Goal: Task Accomplishment & Management: Use online tool/utility

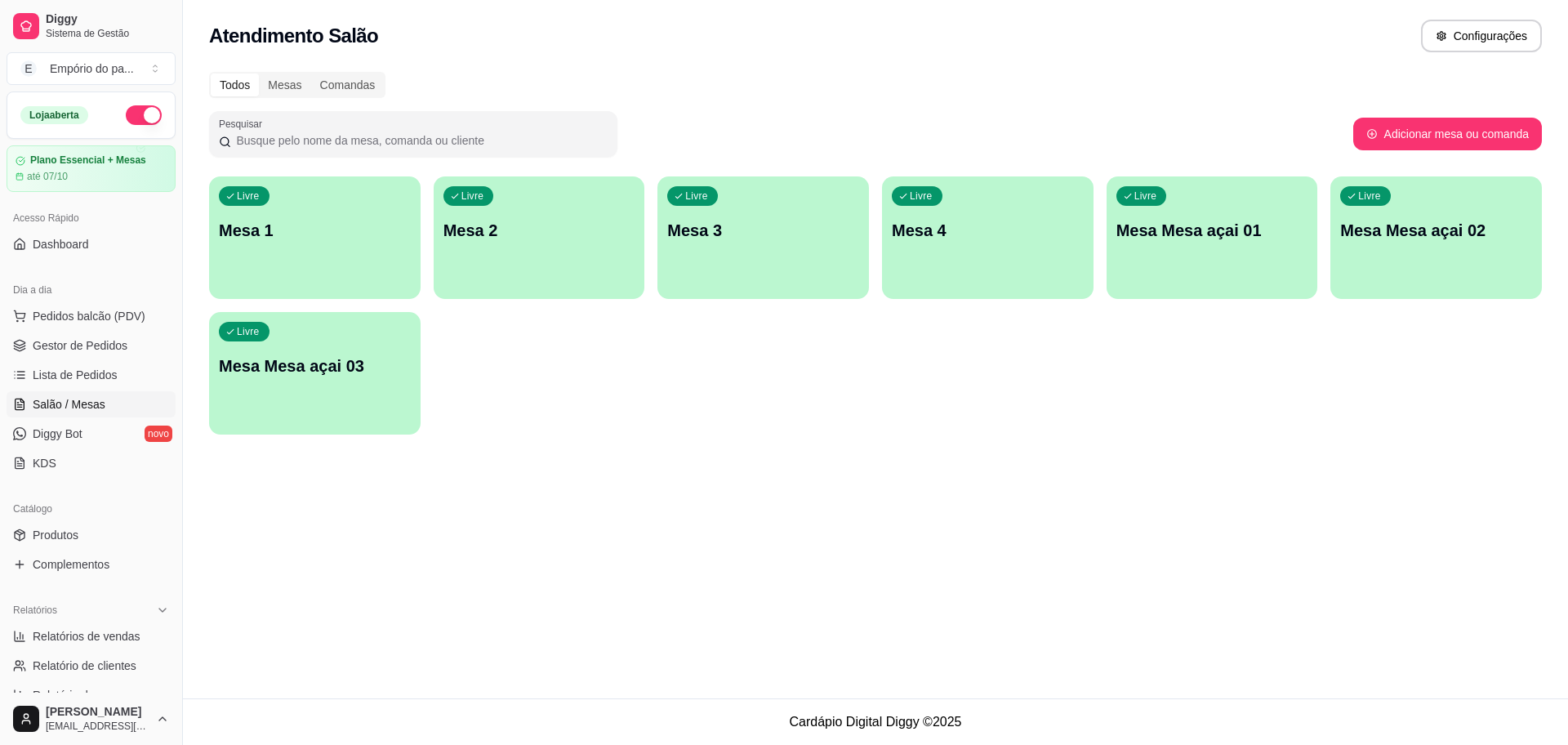
click at [804, 226] on p "Mesa 3" at bounding box center [763, 230] width 192 height 23
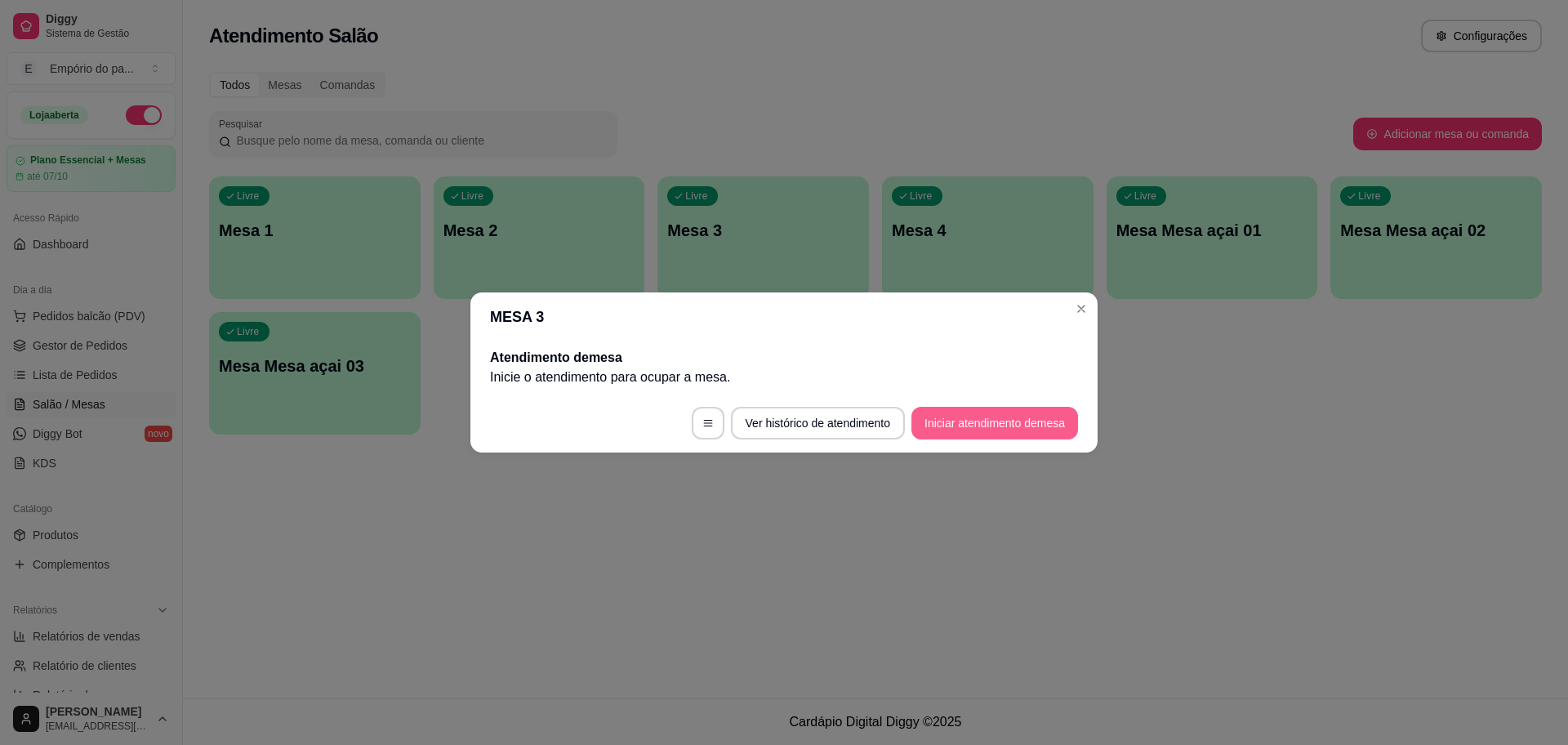
click at [1005, 424] on button "Iniciar atendimento de mesa" at bounding box center [994, 424] width 167 height 33
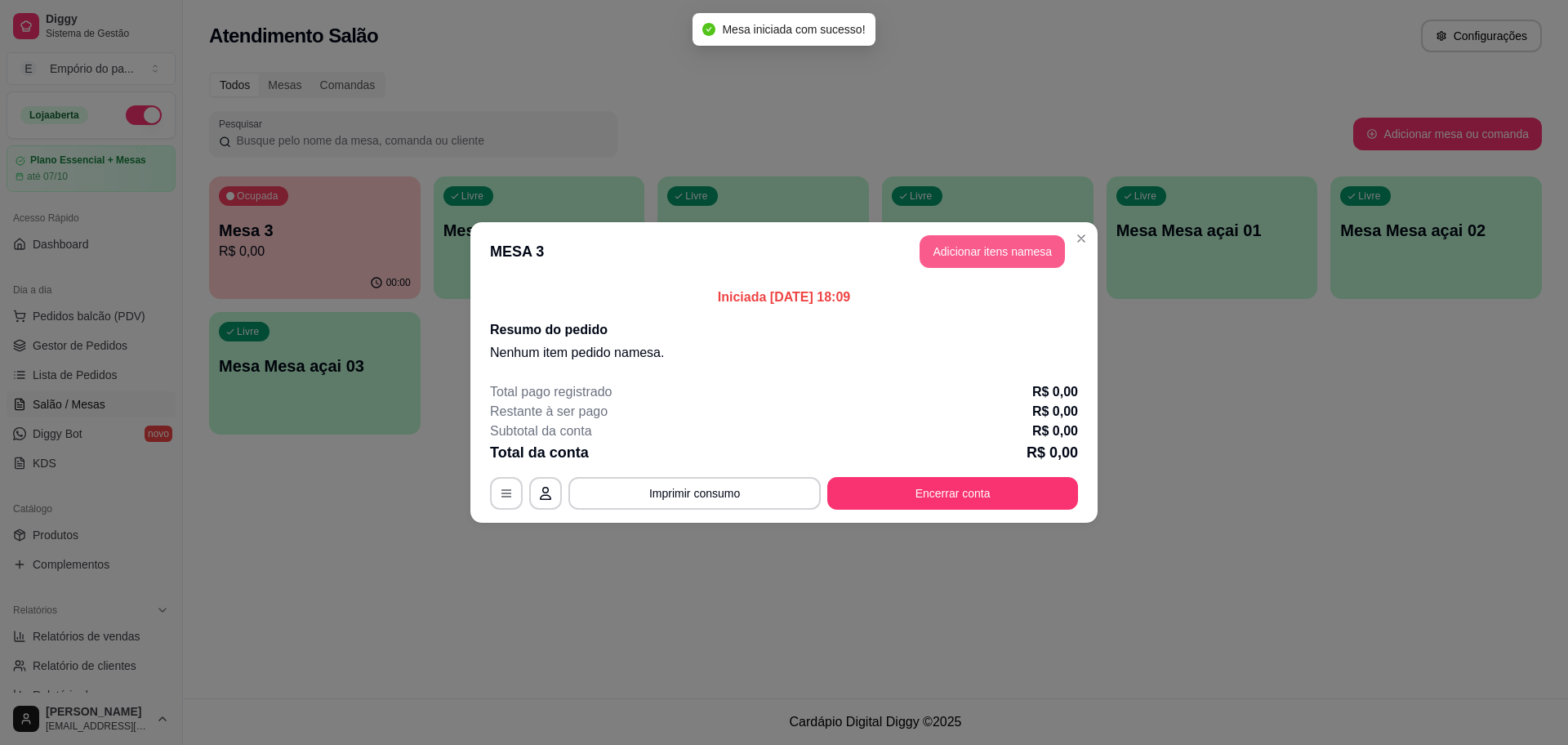
click at [1002, 245] on button "Adicionar itens na mesa" at bounding box center [991, 252] width 145 height 33
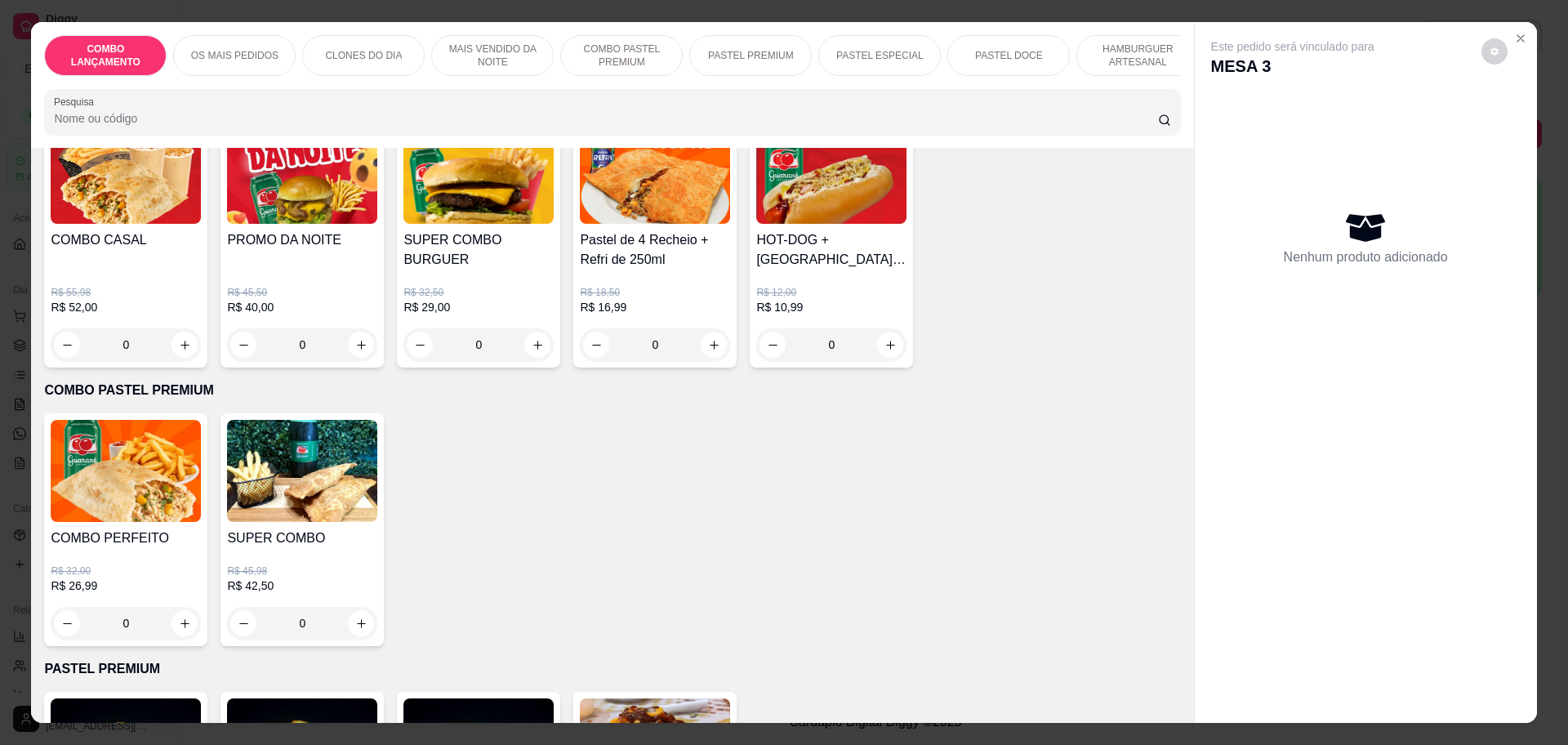
scroll to position [2042, 0]
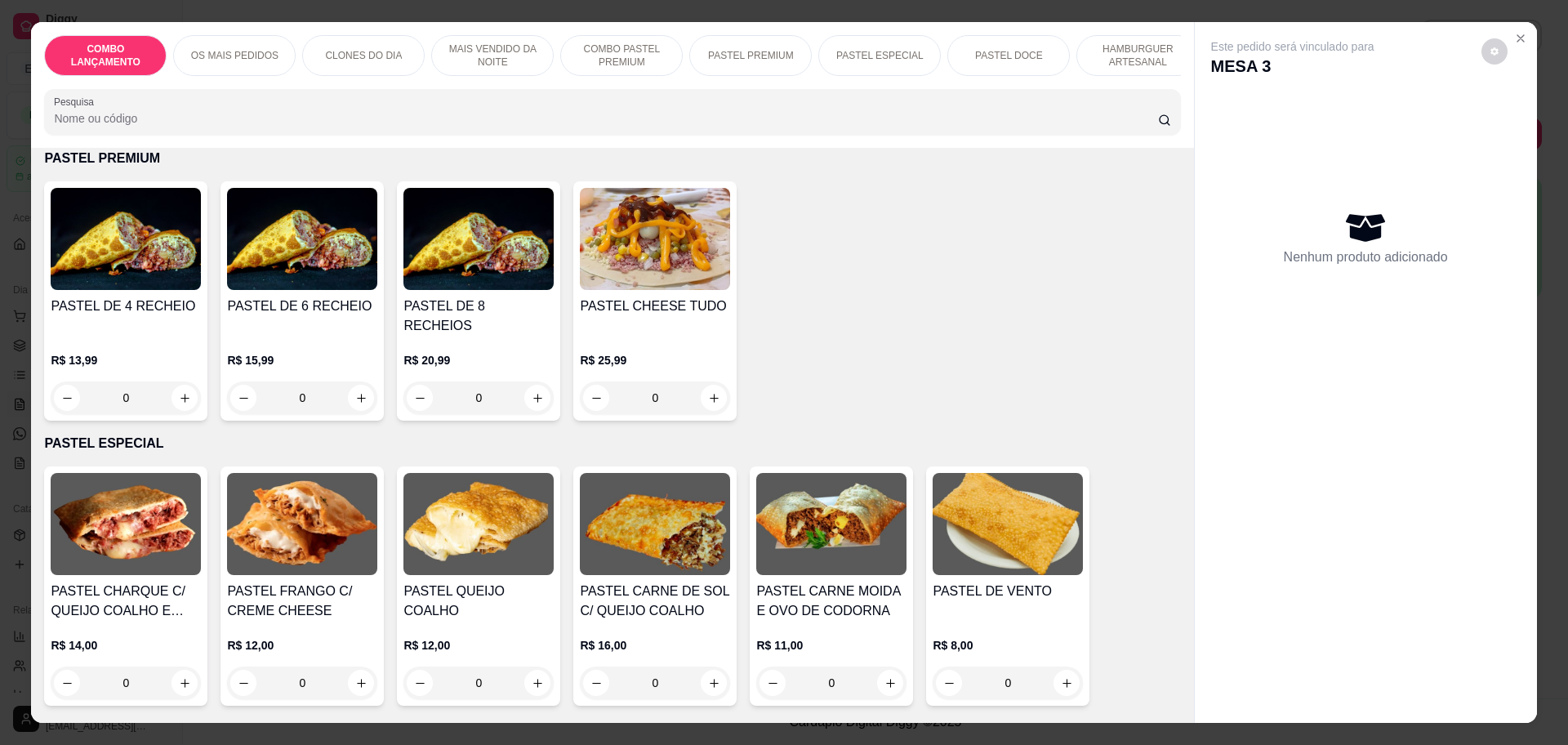
click at [181, 382] on div "0" at bounding box center [125, 398] width 151 height 33
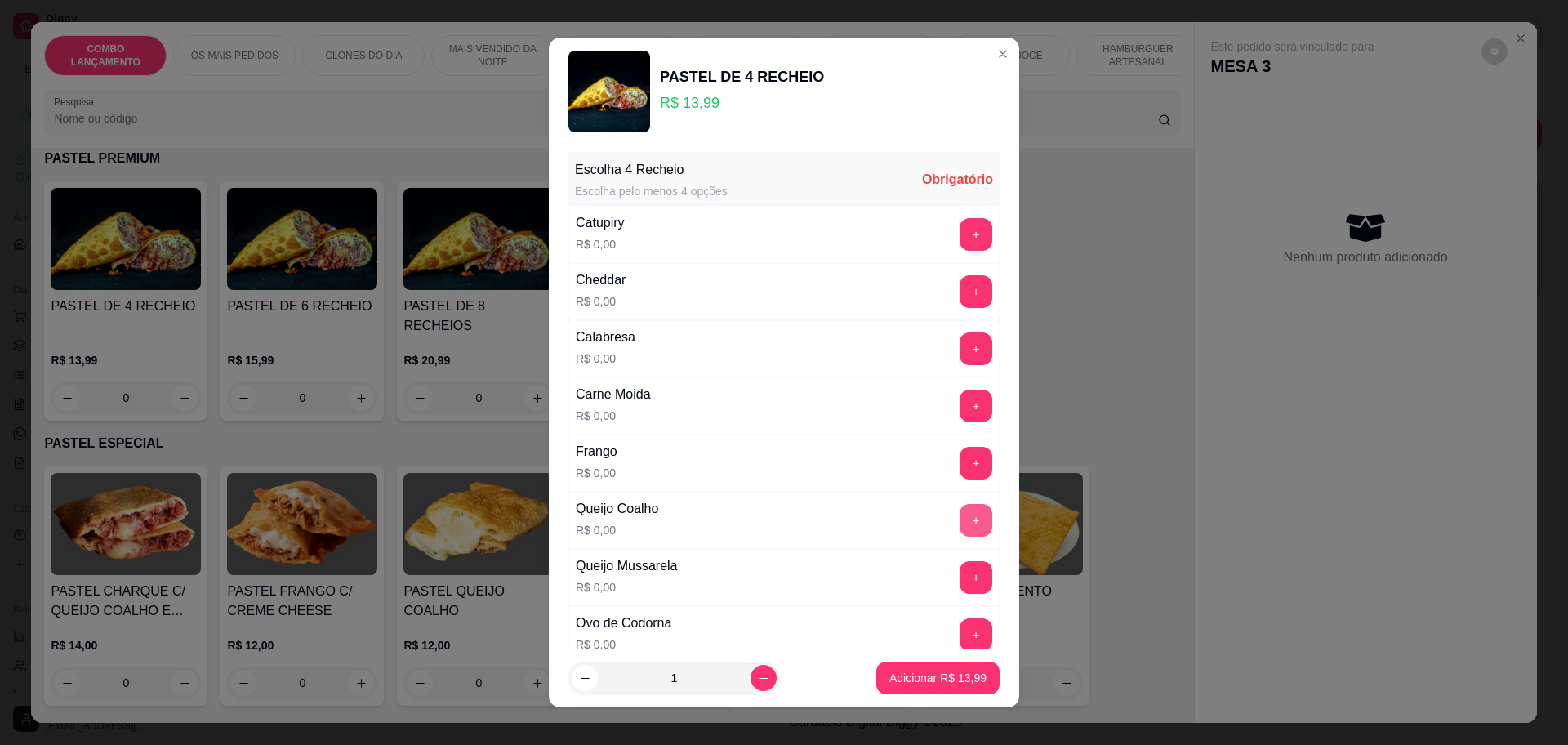
click at [959, 519] on button "+" at bounding box center [976, 520] width 33 height 33
click at [959, 459] on button "+" at bounding box center [976, 463] width 33 height 33
click at [959, 410] on button "+" at bounding box center [976, 406] width 33 height 33
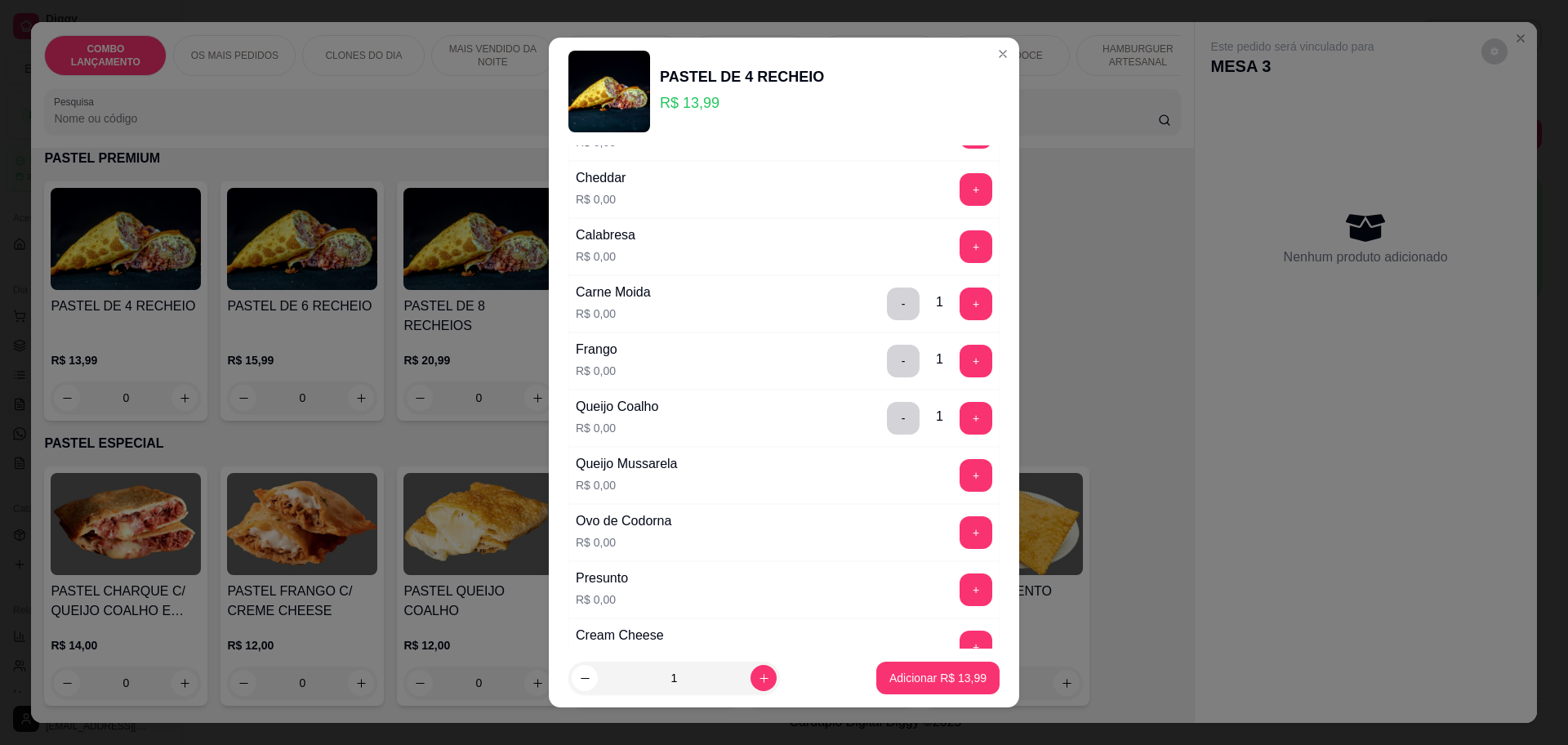
scroll to position [205, 0]
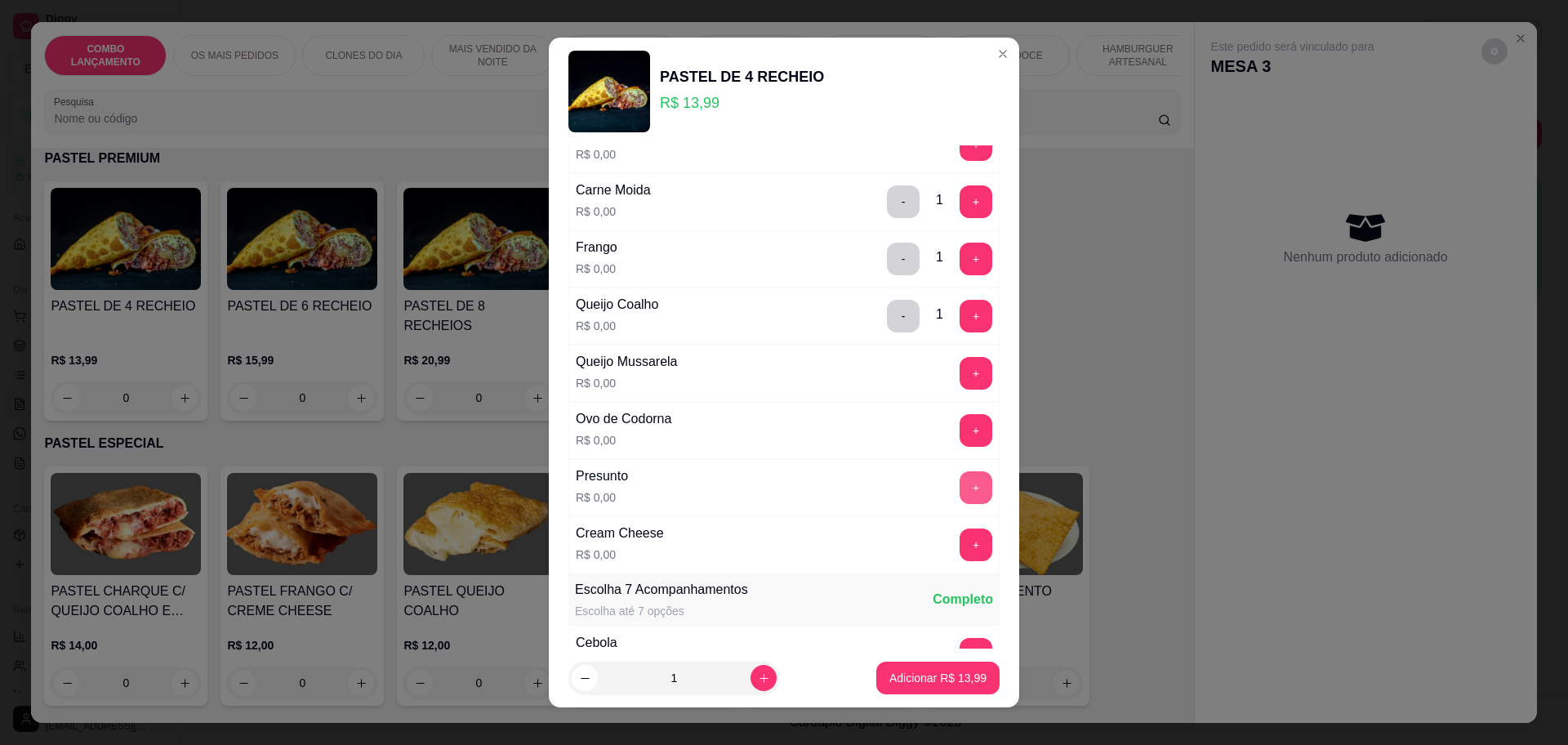
click at [959, 485] on button "+" at bounding box center [976, 488] width 33 height 33
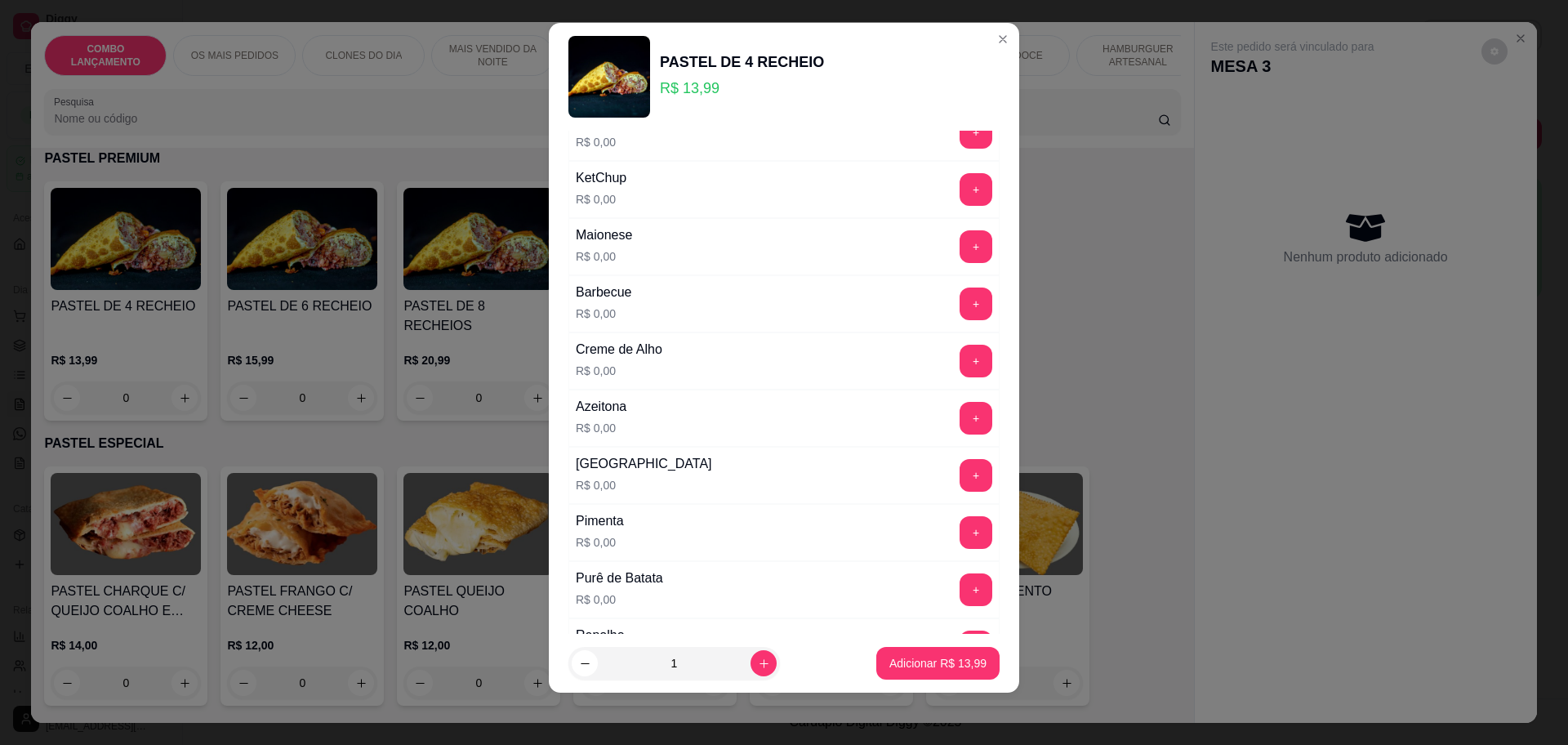
scroll to position [1041, 0]
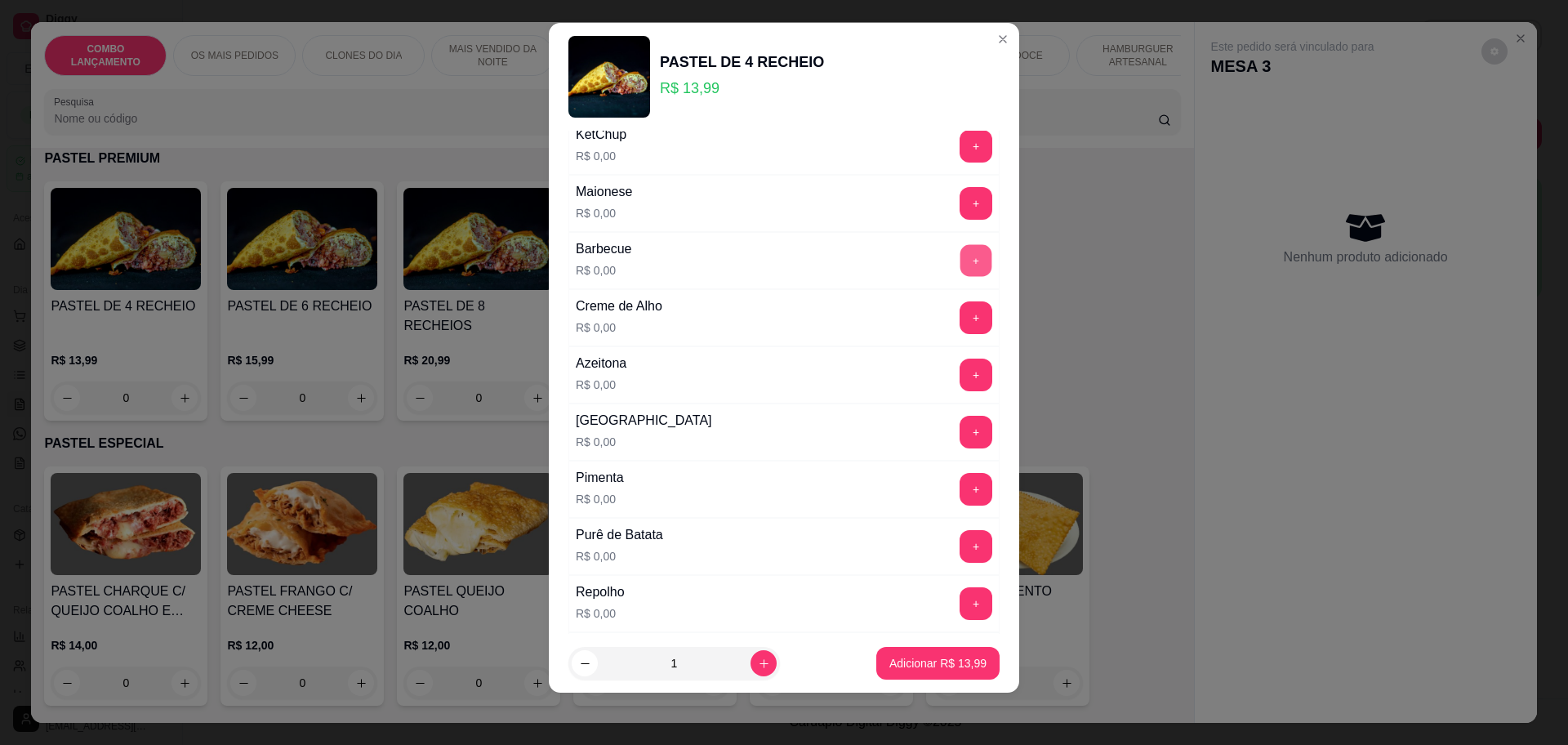
click at [960, 257] on button "+" at bounding box center [976, 259] width 32 height 32
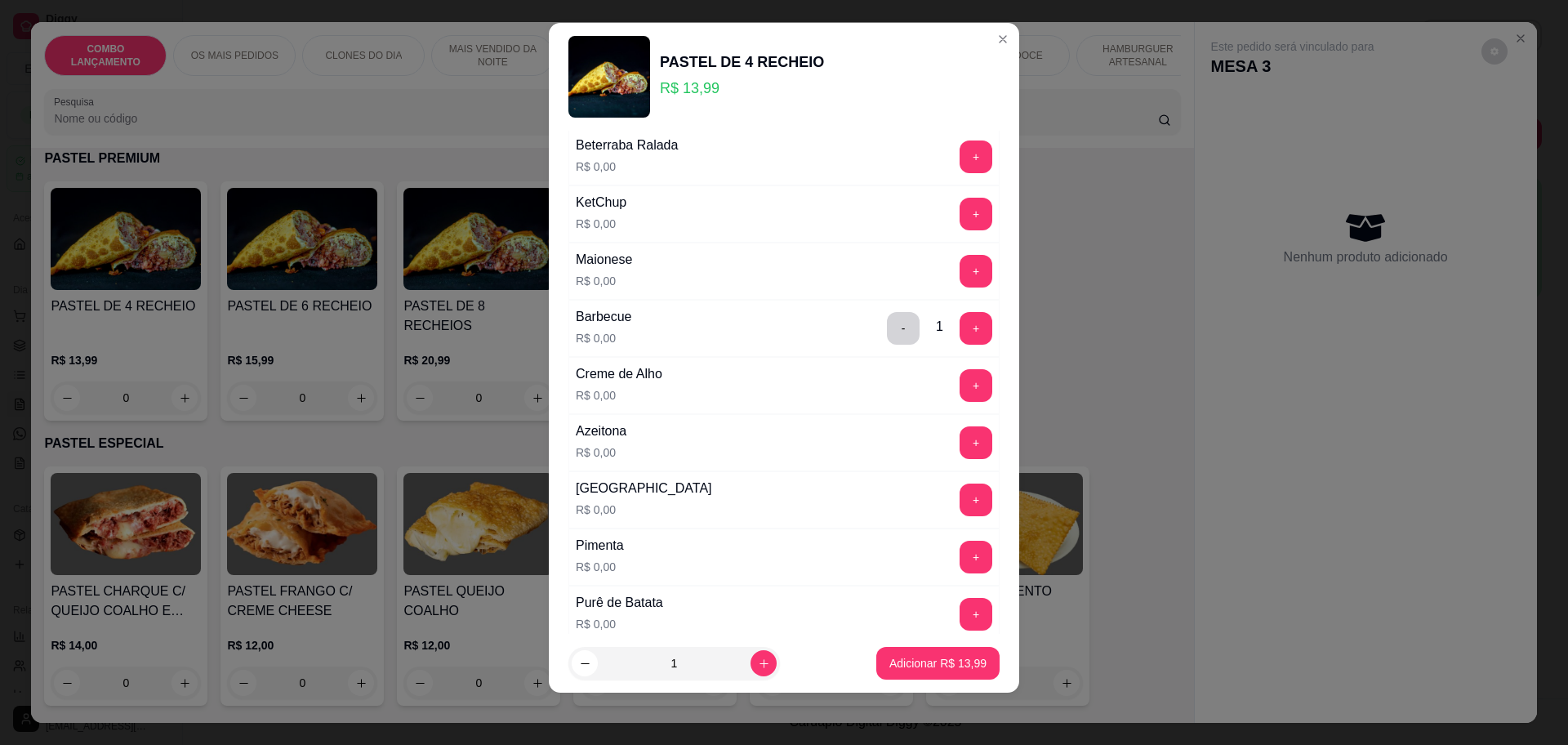
scroll to position [939, 0]
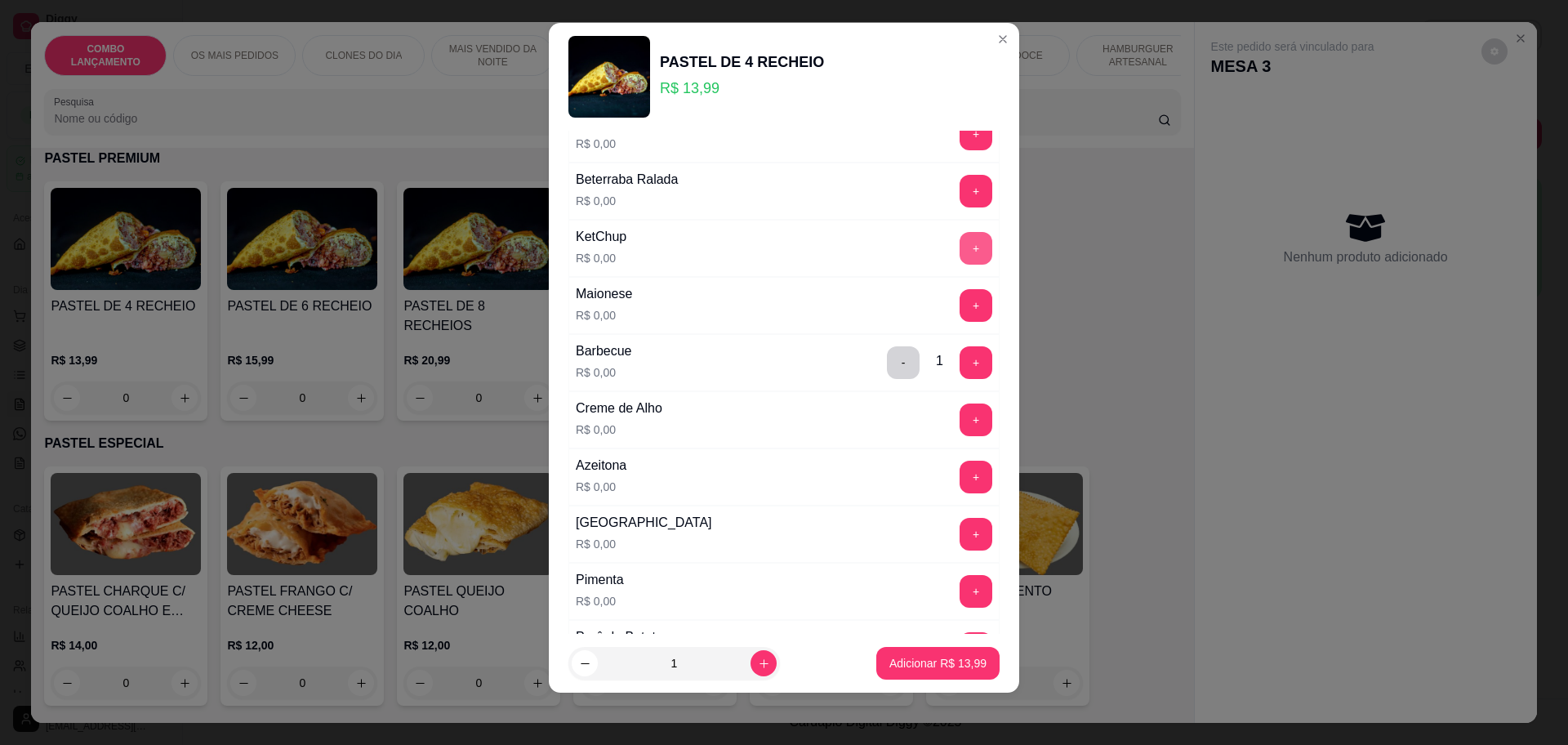
click at [953, 232] on div "+" at bounding box center [976, 248] width 46 height 33
click at [960, 252] on button "+" at bounding box center [976, 247] width 32 height 32
click at [959, 301] on button "+" at bounding box center [976, 306] width 33 height 33
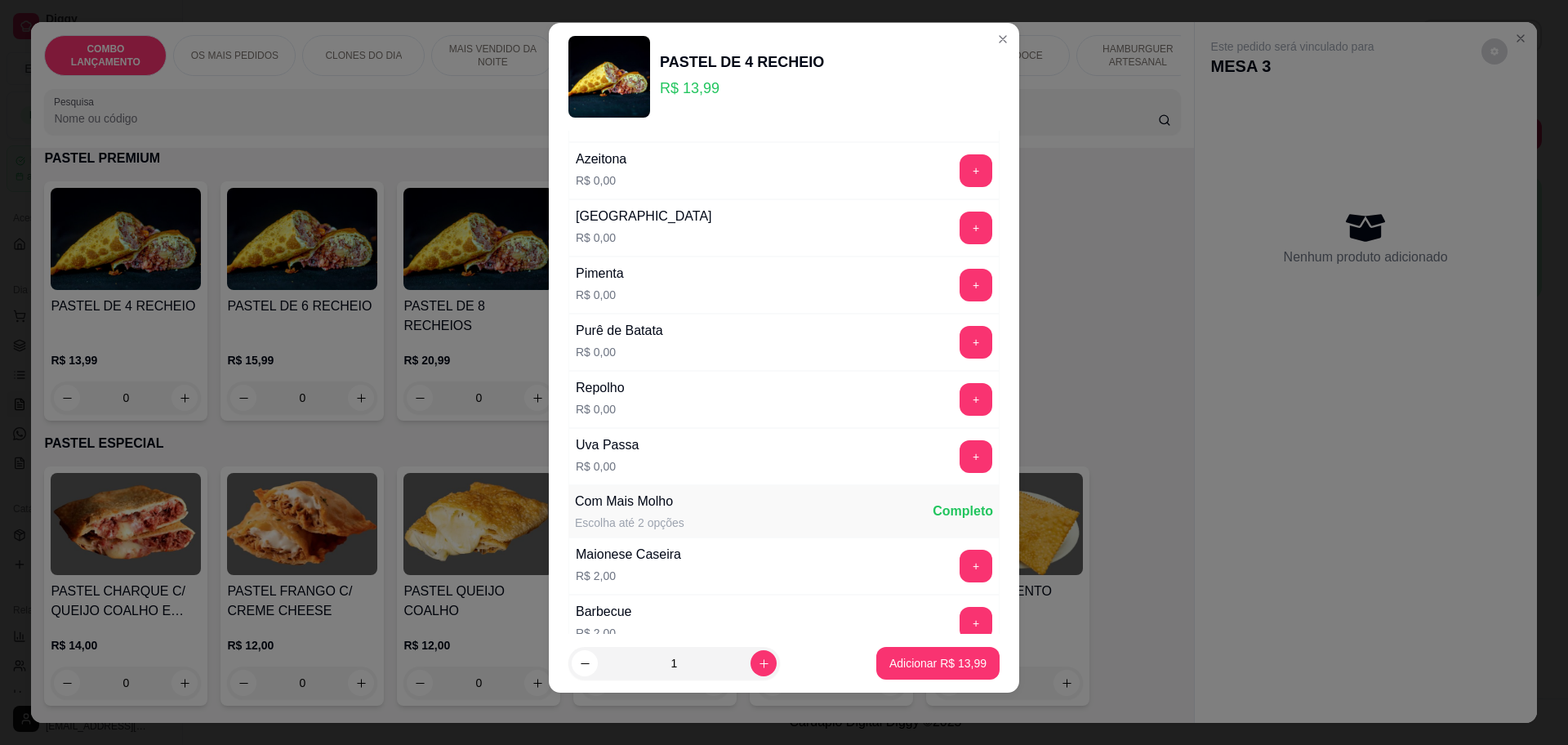
scroll to position [1347, 0]
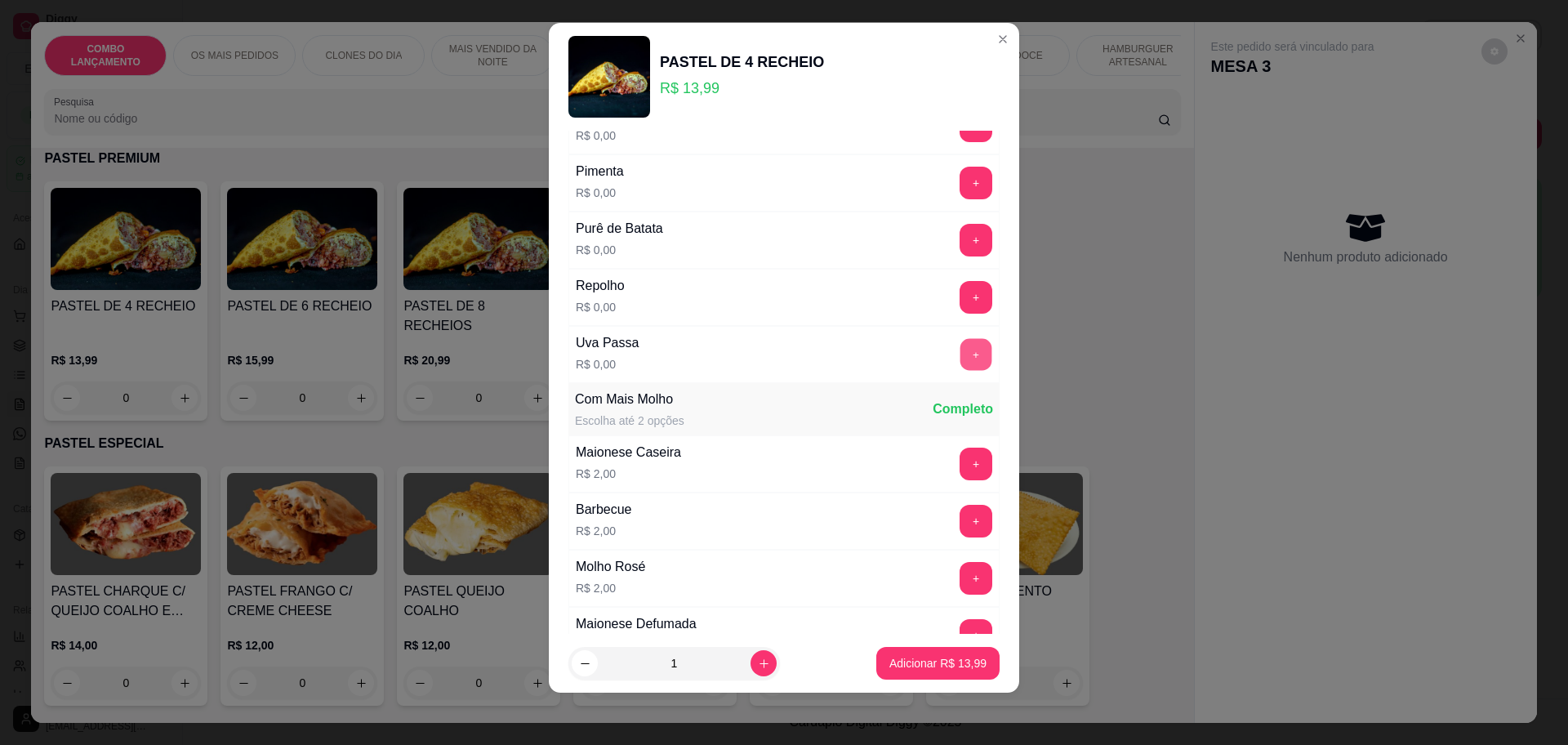
click at [960, 347] on button "+" at bounding box center [976, 353] width 32 height 32
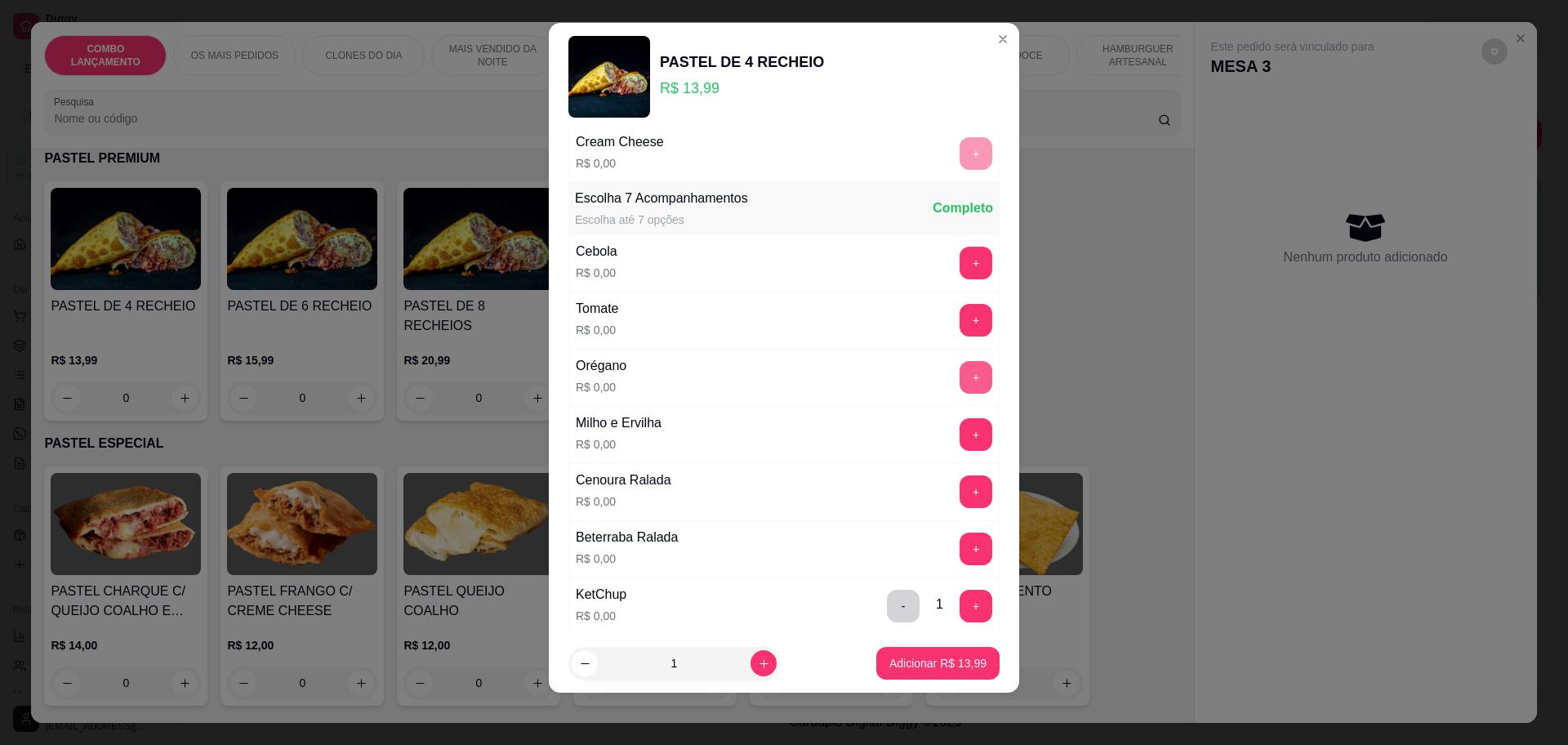
scroll to position [530, 0]
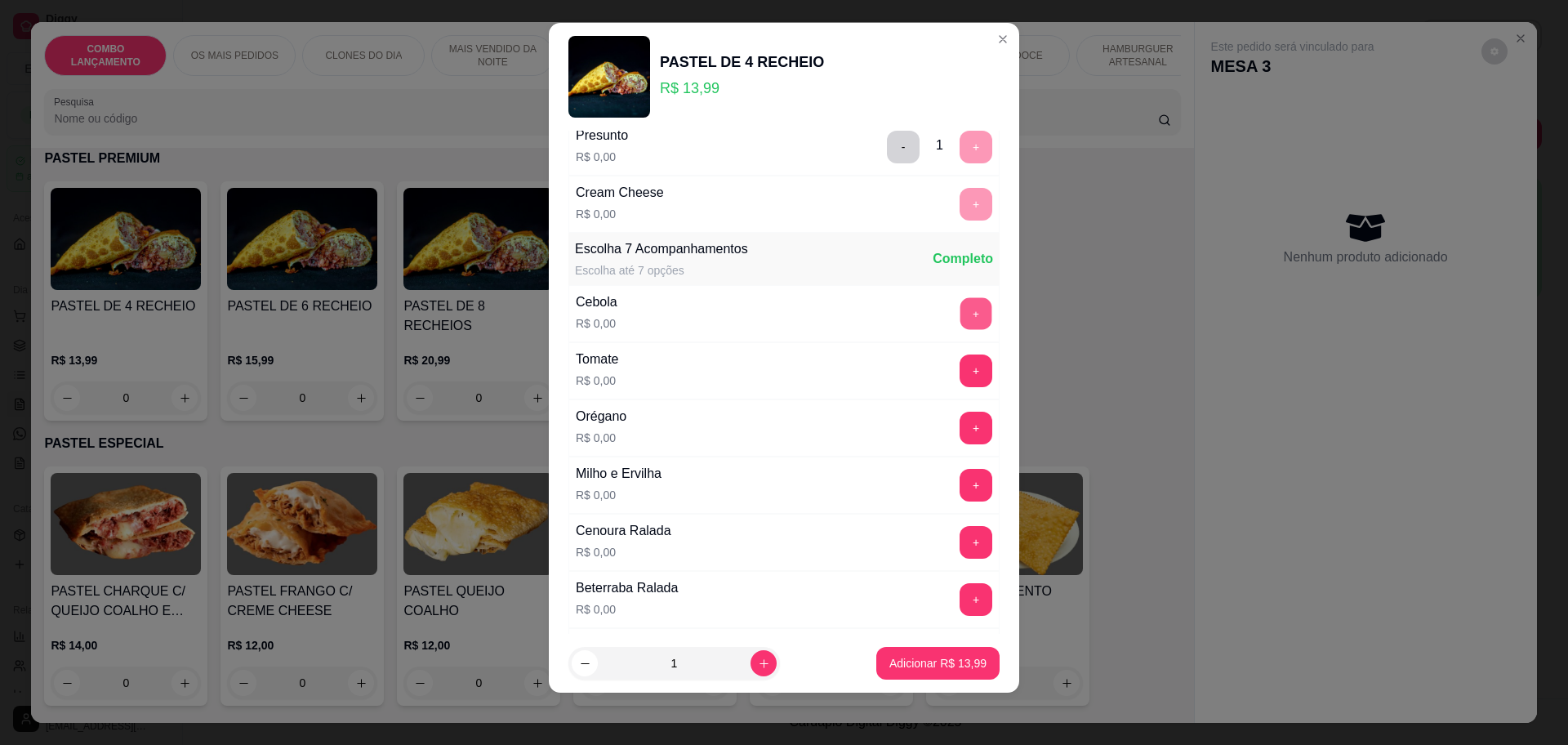
click at [960, 303] on button "+" at bounding box center [976, 313] width 32 height 32
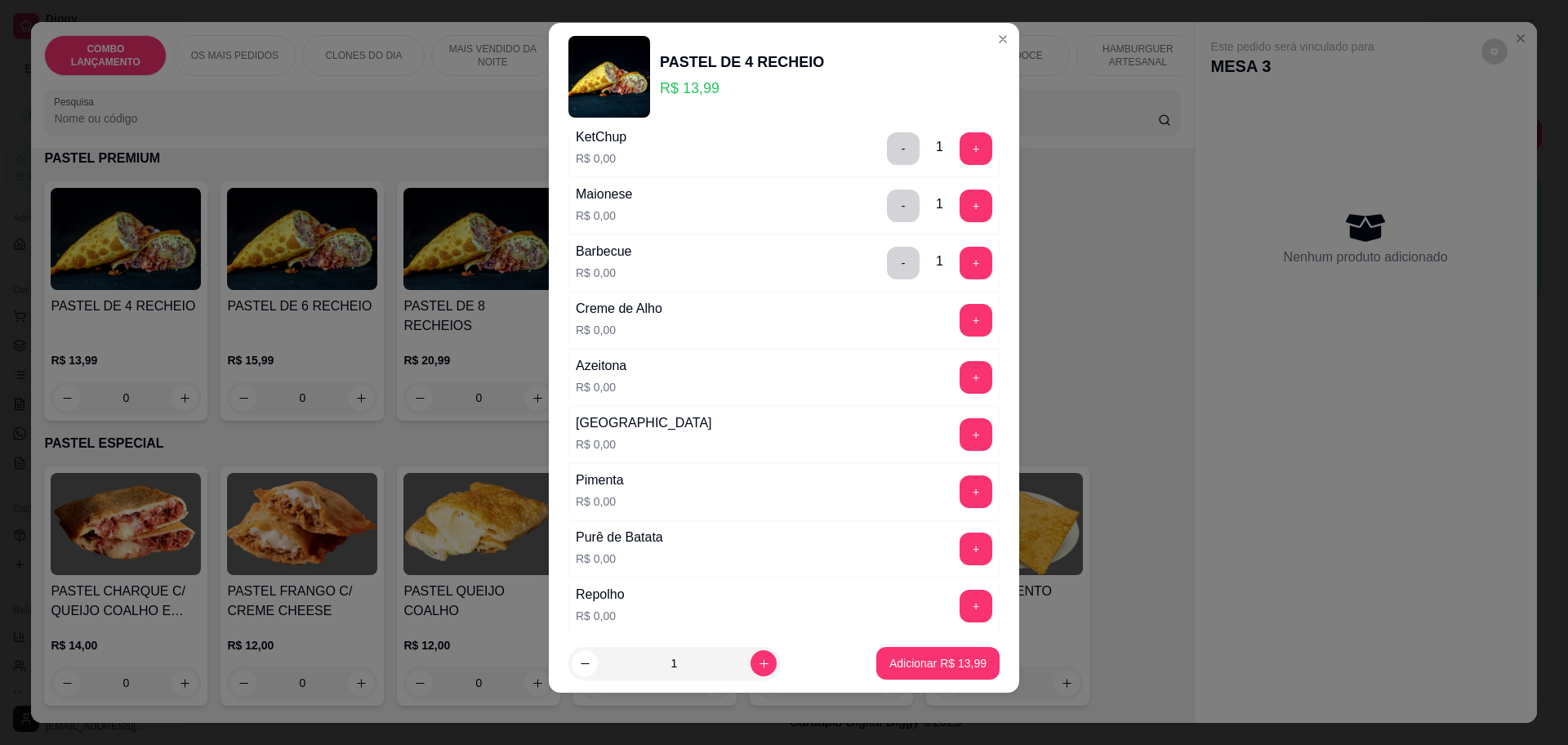
scroll to position [1041, 0]
click at [959, 537] on button "+" at bounding box center [976, 547] width 33 height 33
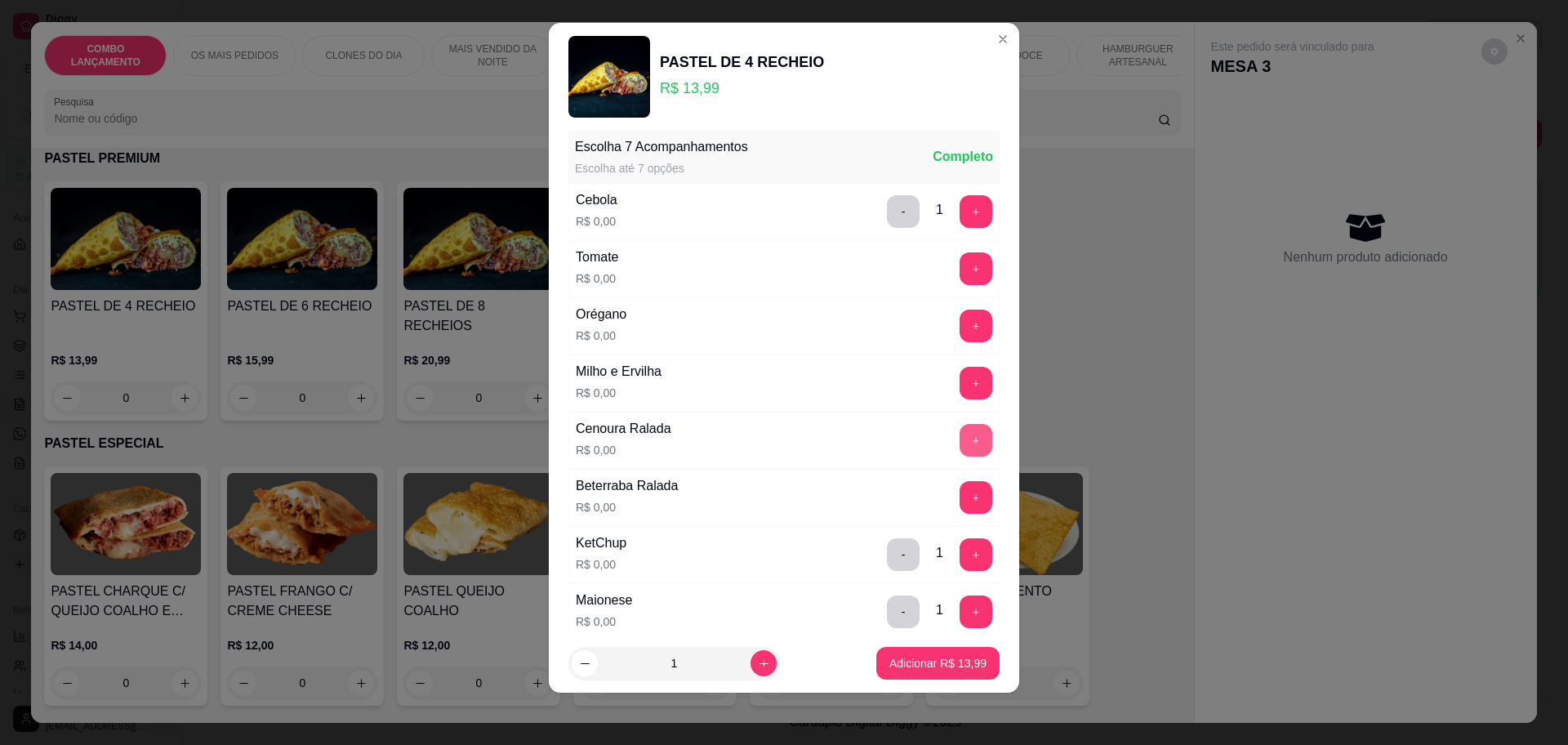
scroll to position [530, 0]
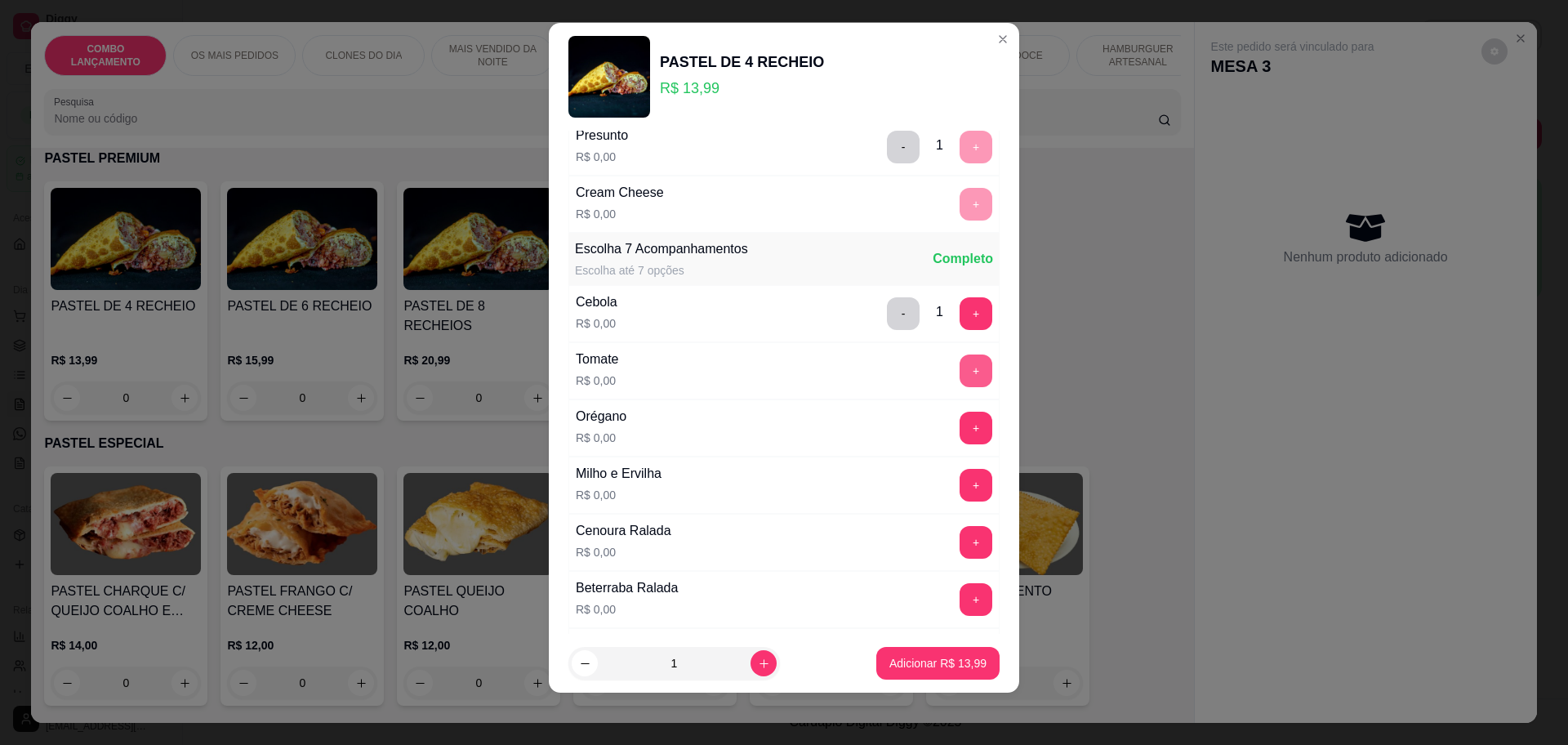
click at [959, 361] on button "+" at bounding box center [976, 371] width 33 height 33
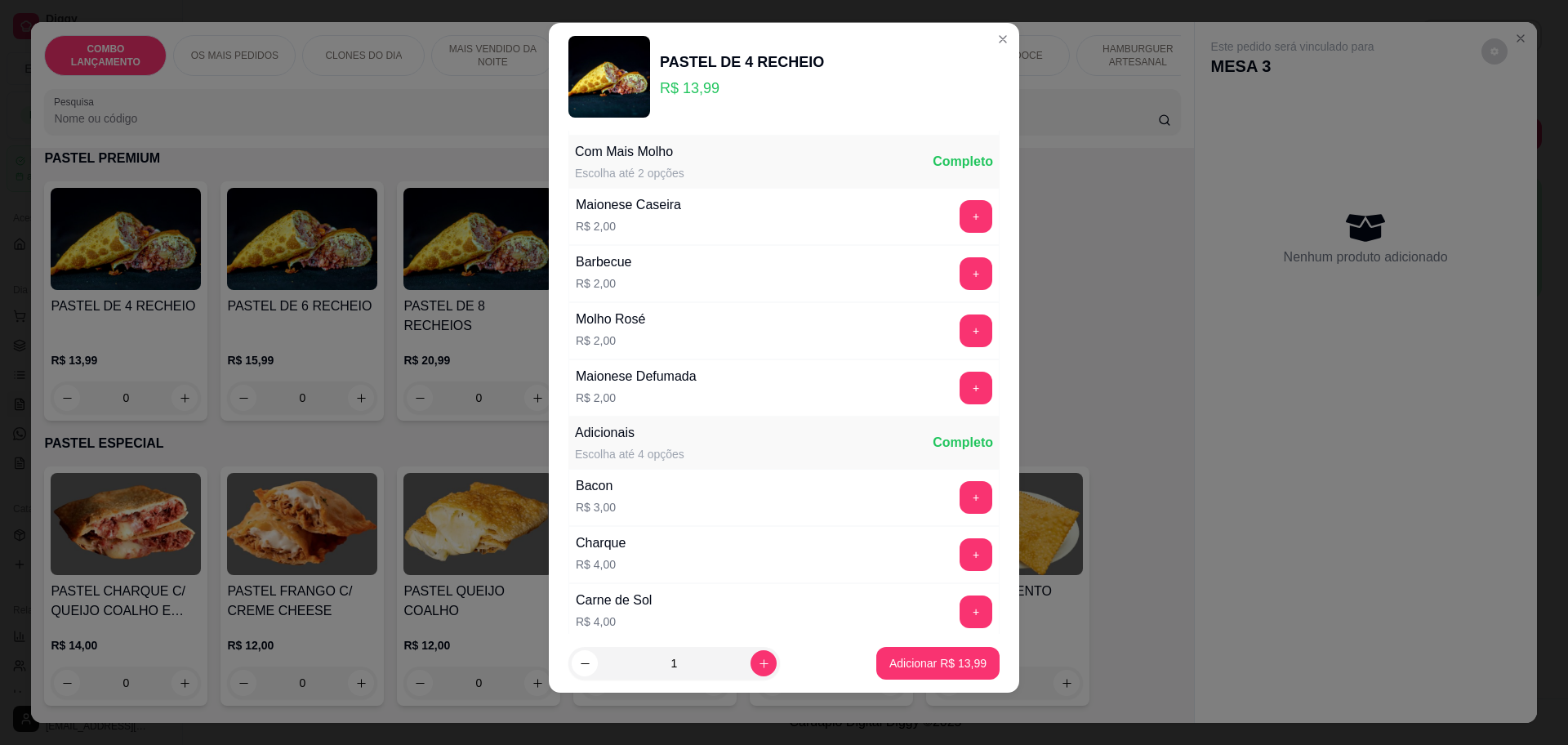
scroll to position [1600, 0]
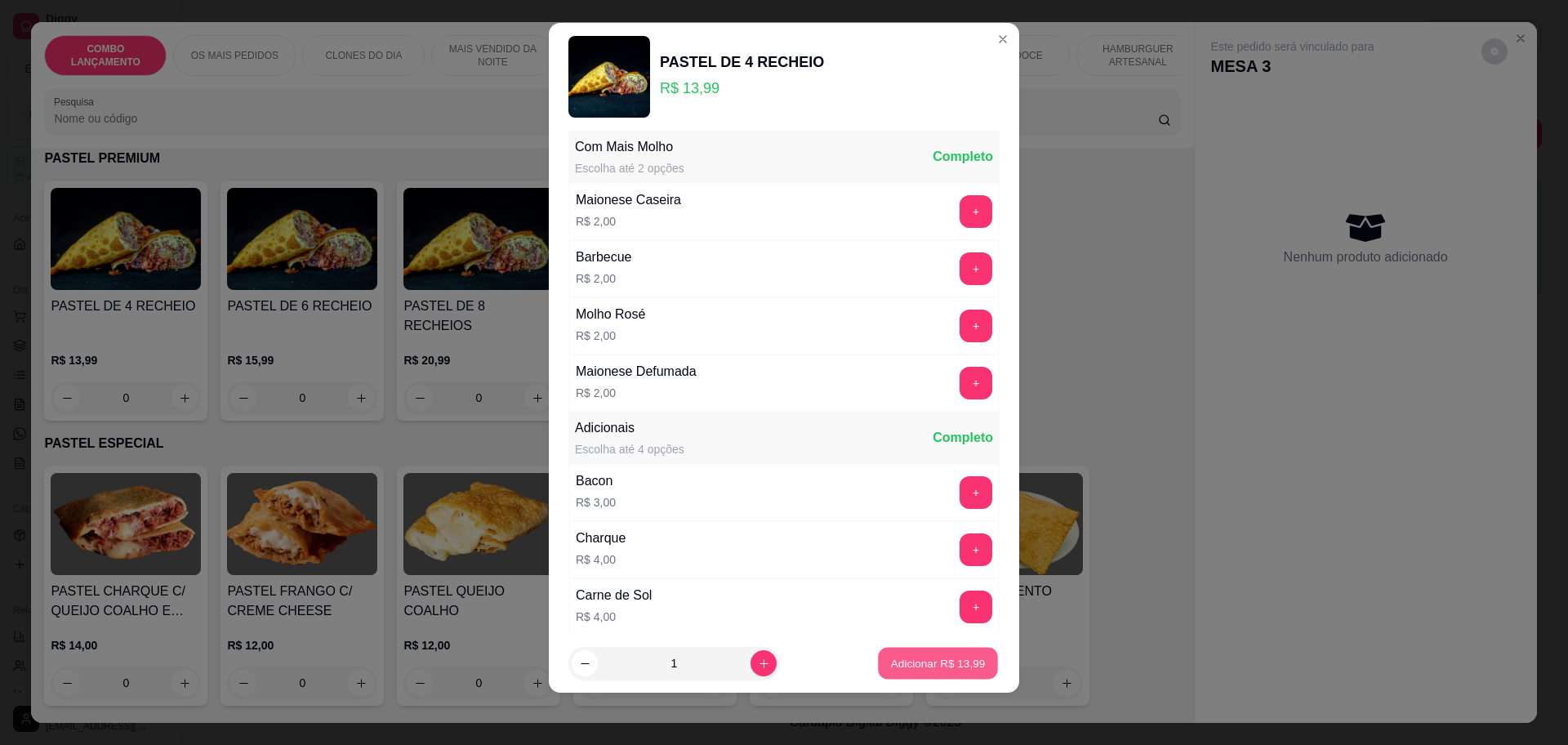
click at [905, 654] on button "Adicionar R$ 13,99" at bounding box center [938, 663] width 120 height 32
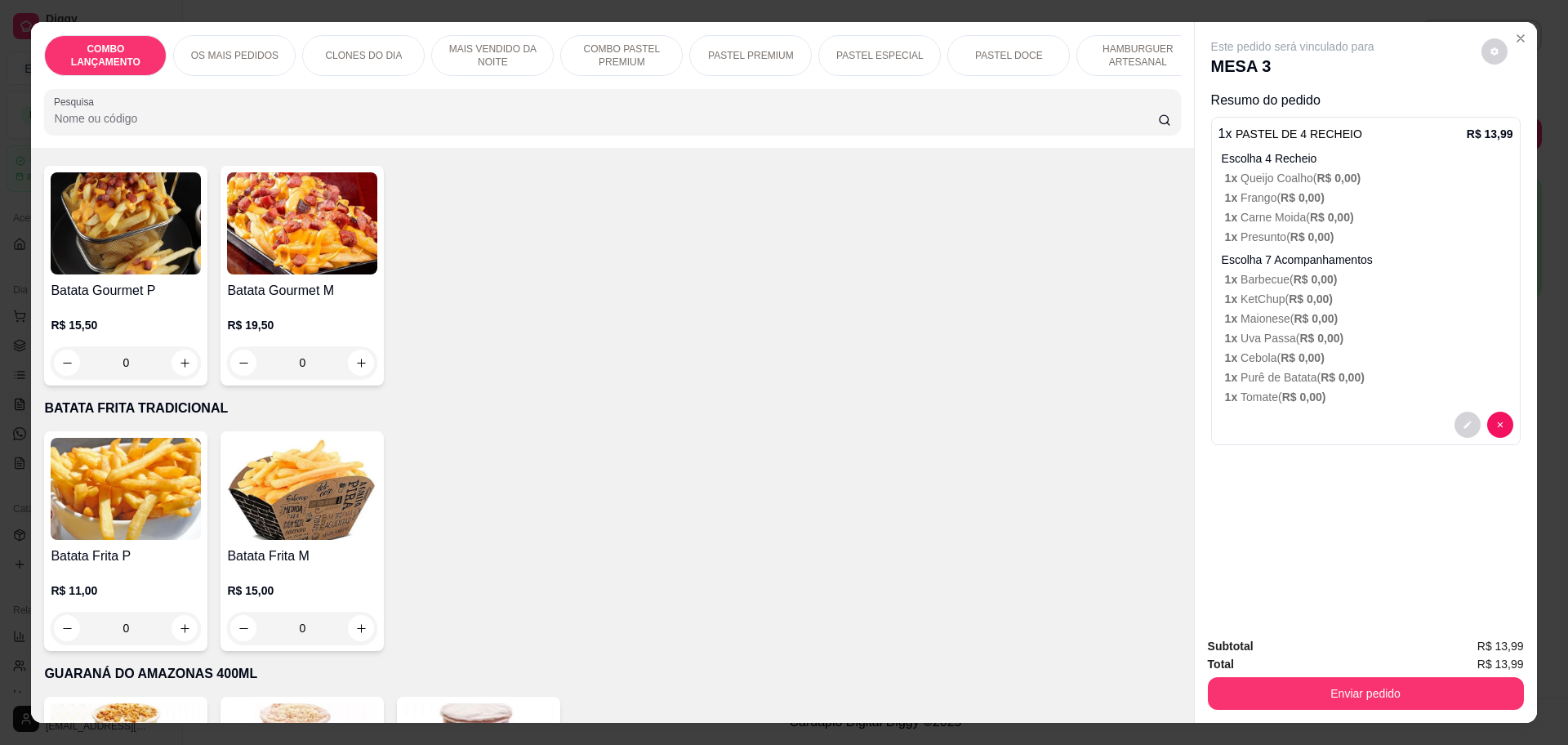
scroll to position [5413, 0]
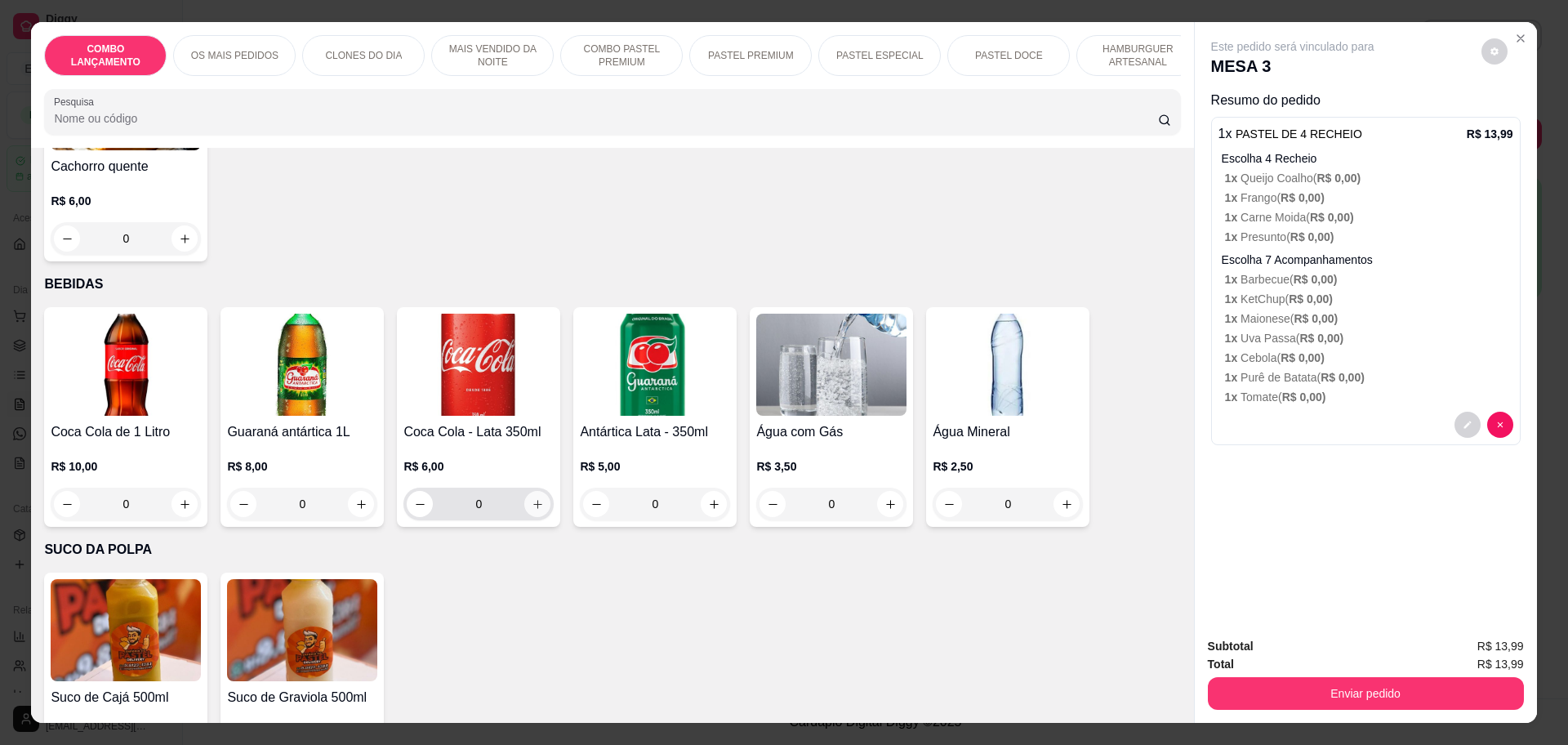
click at [531, 498] on icon "increase-product-quantity" at bounding box center [537, 504] width 12 height 12
type input "1"
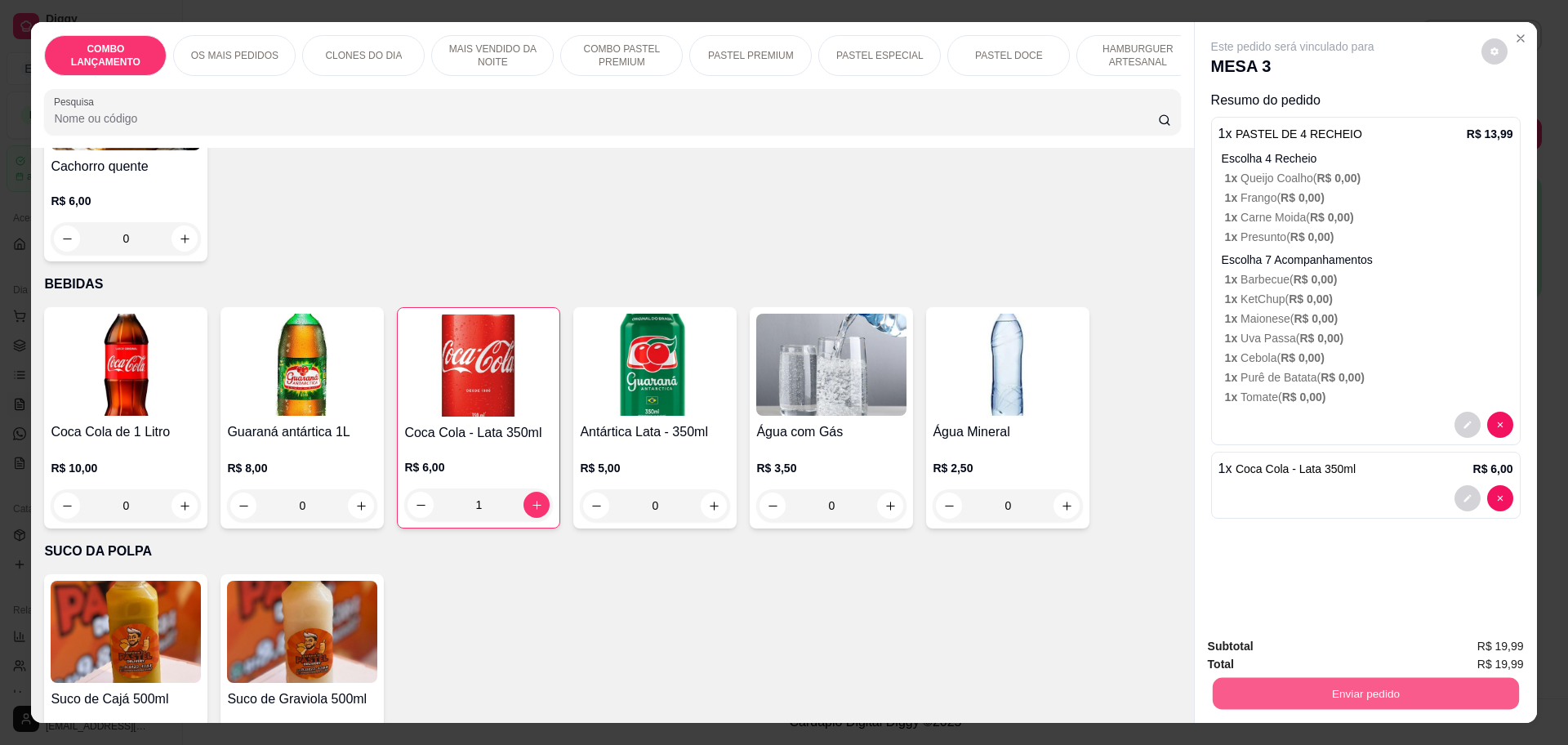
click at [1357, 693] on button "Enviar pedido" at bounding box center [1364, 693] width 306 height 32
click at [1364, 656] on button "Registrar cliente" at bounding box center [1370, 653] width 105 height 30
click at [1385, 688] on button "Enviar pedido" at bounding box center [1365, 694] width 316 height 33
click at [1471, 648] on button "Enviar pedido" at bounding box center [1479, 654] width 92 height 31
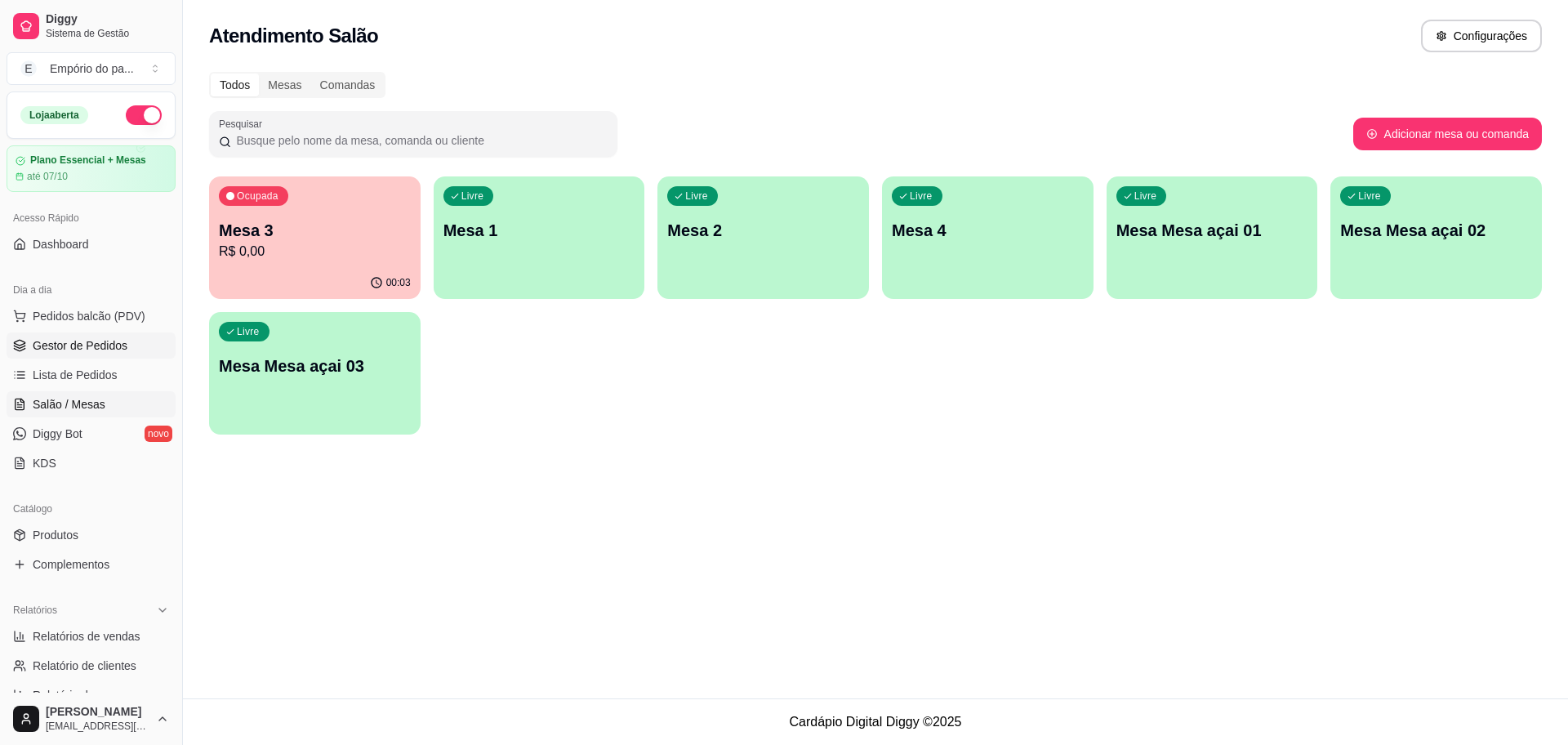
click at [70, 338] on span "Gestor de Pedidos" at bounding box center [80, 345] width 95 height 16
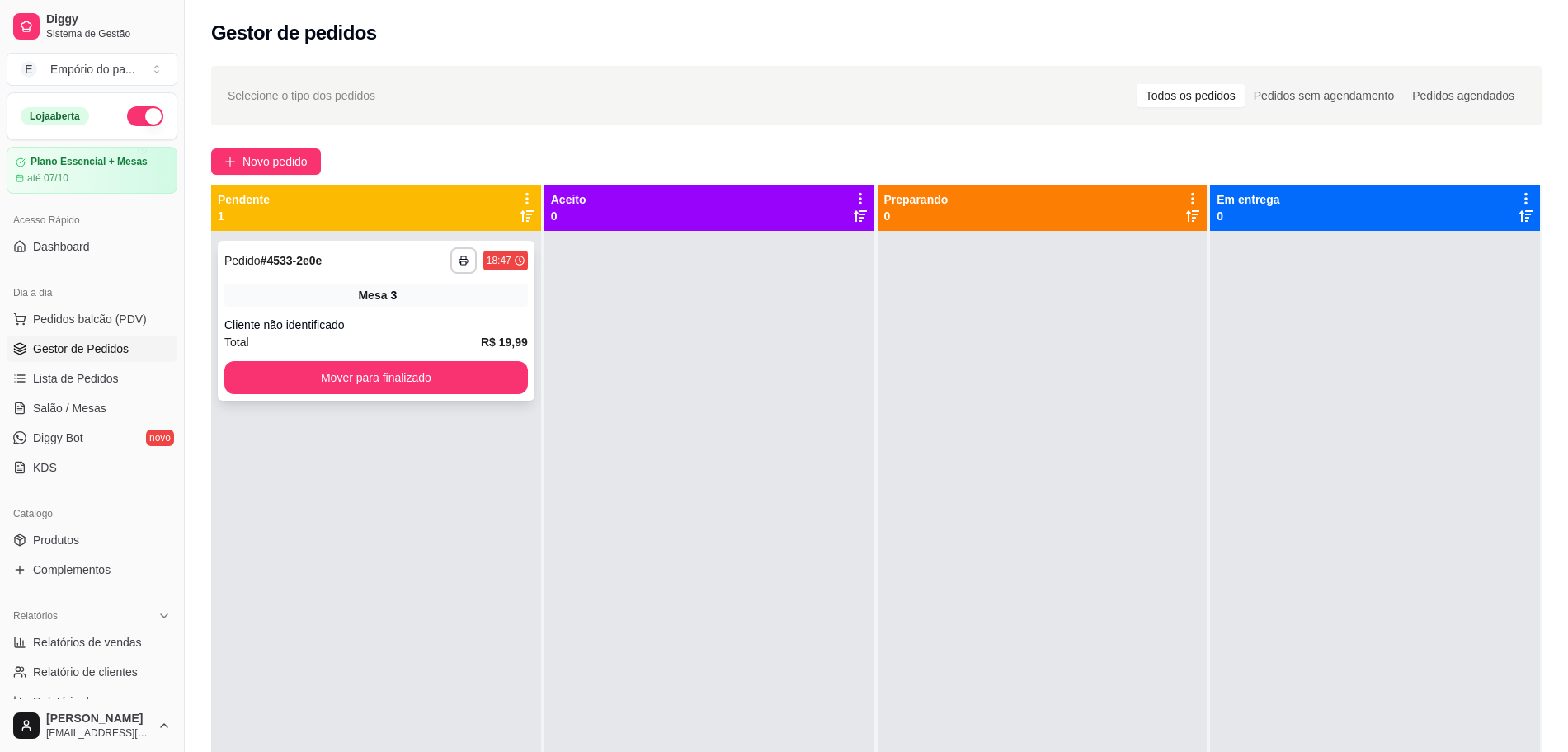
click at [389, 336] on div "Total R$ 19,99" at bounding box center [375, 342] width 303 height 18
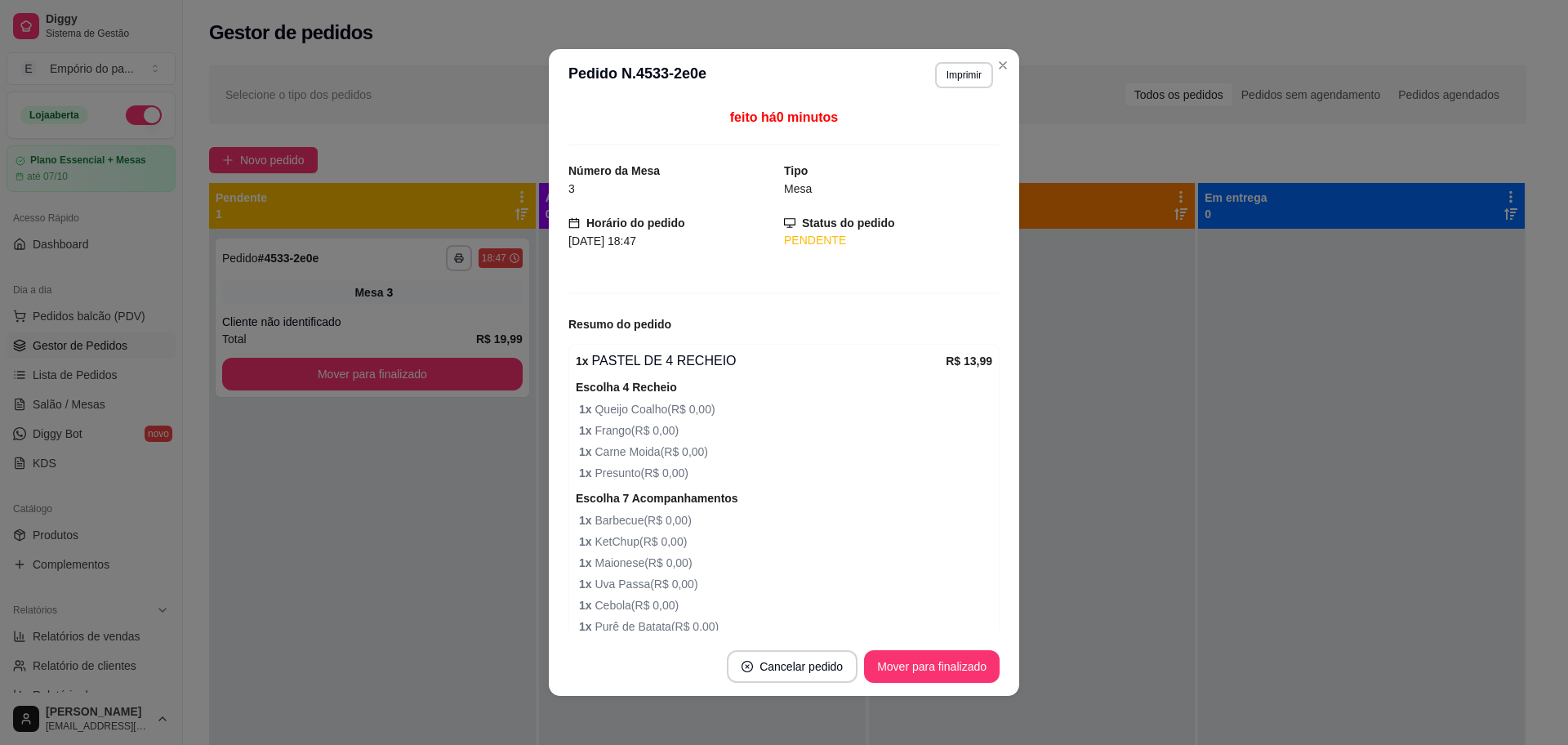
scroll to position [148, 0]
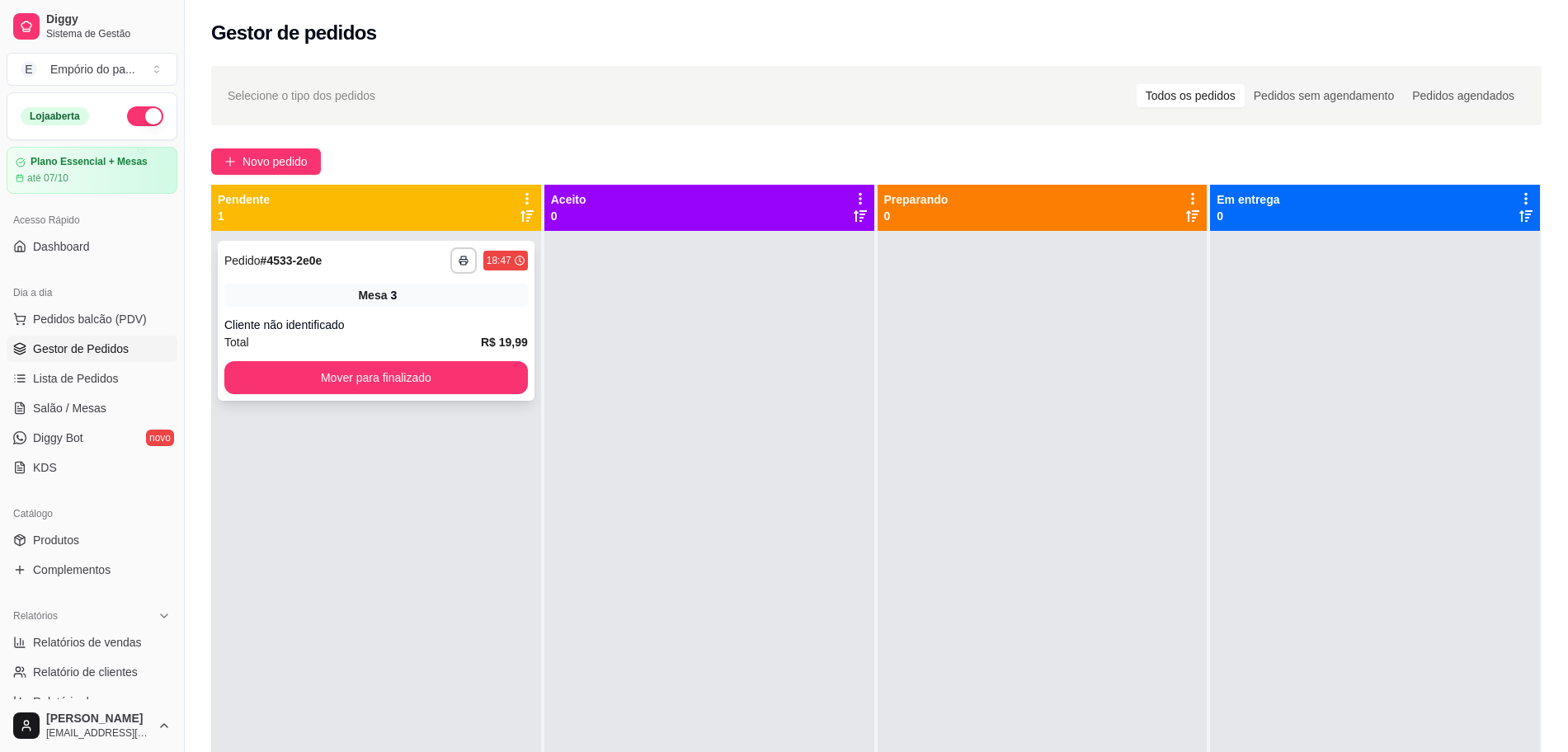
click at [388, 317] on div "Cliente não identificado" at bounding box center [375, 325] width 303 height 17
click at [88, 404] on span "Salão / Mesas" at bounding box center [70, 408] width 74 height 17
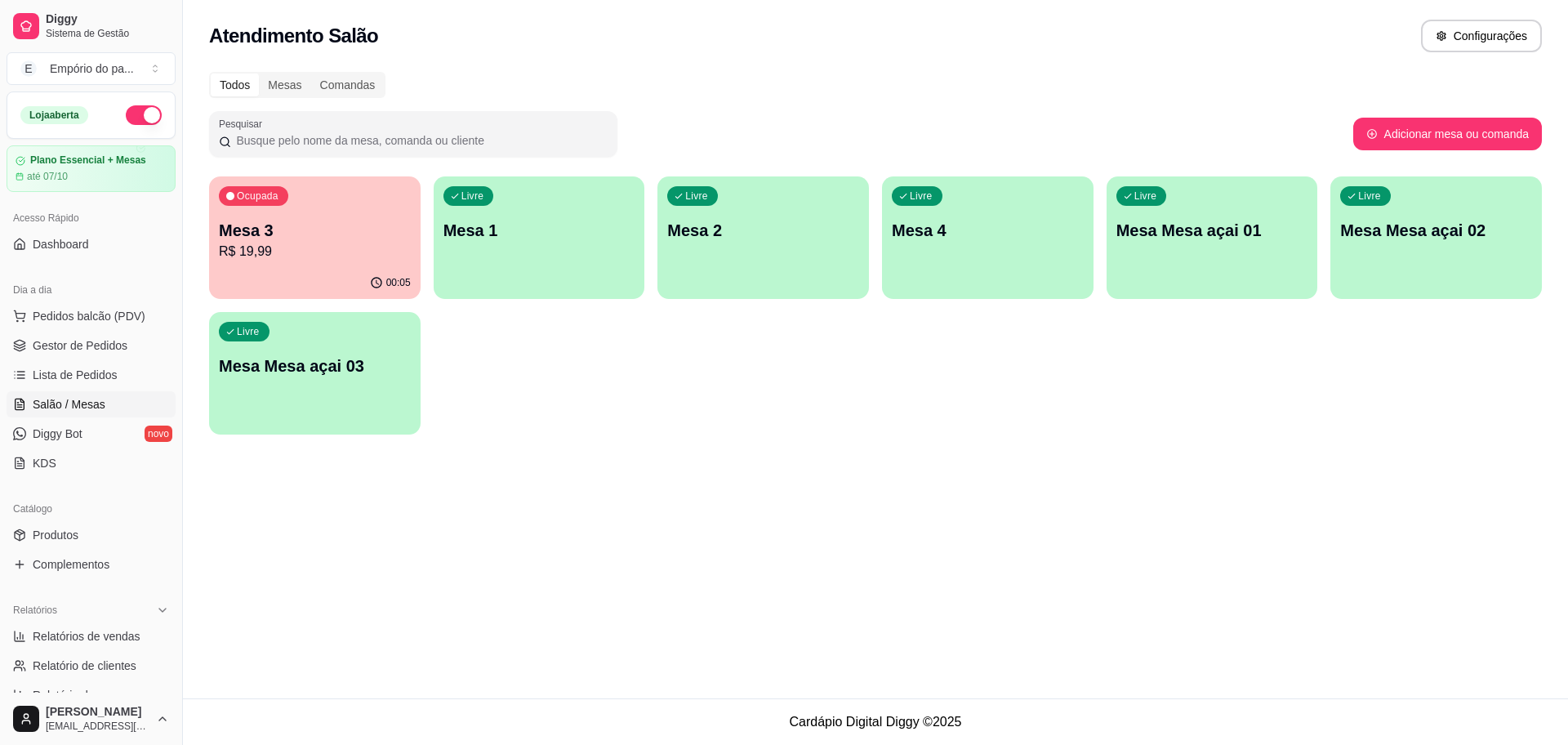
click at [210, 259] on div "Ocupada Mesa 3 R$ 19,99 00:05 Livre Mesa 1 Livre Mesa 2 Livre Mesa 4 Livre Mesa…" at bounding box center [875, 305] width 1333 height 258
click at [317, 245] on p "R$ 19,99" at bounding box center [315, 251] width 186 height 19
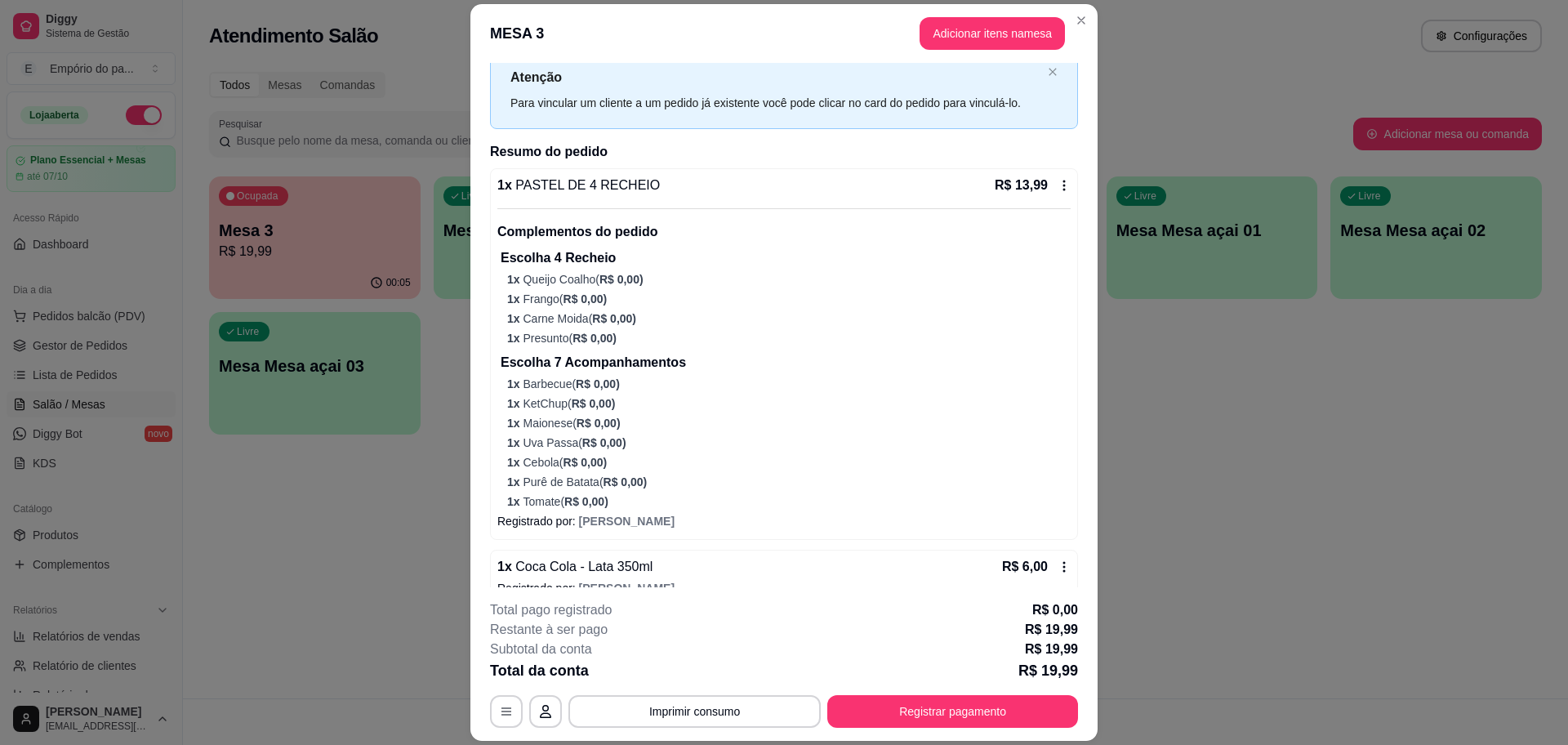
scroll to position [74, 0]
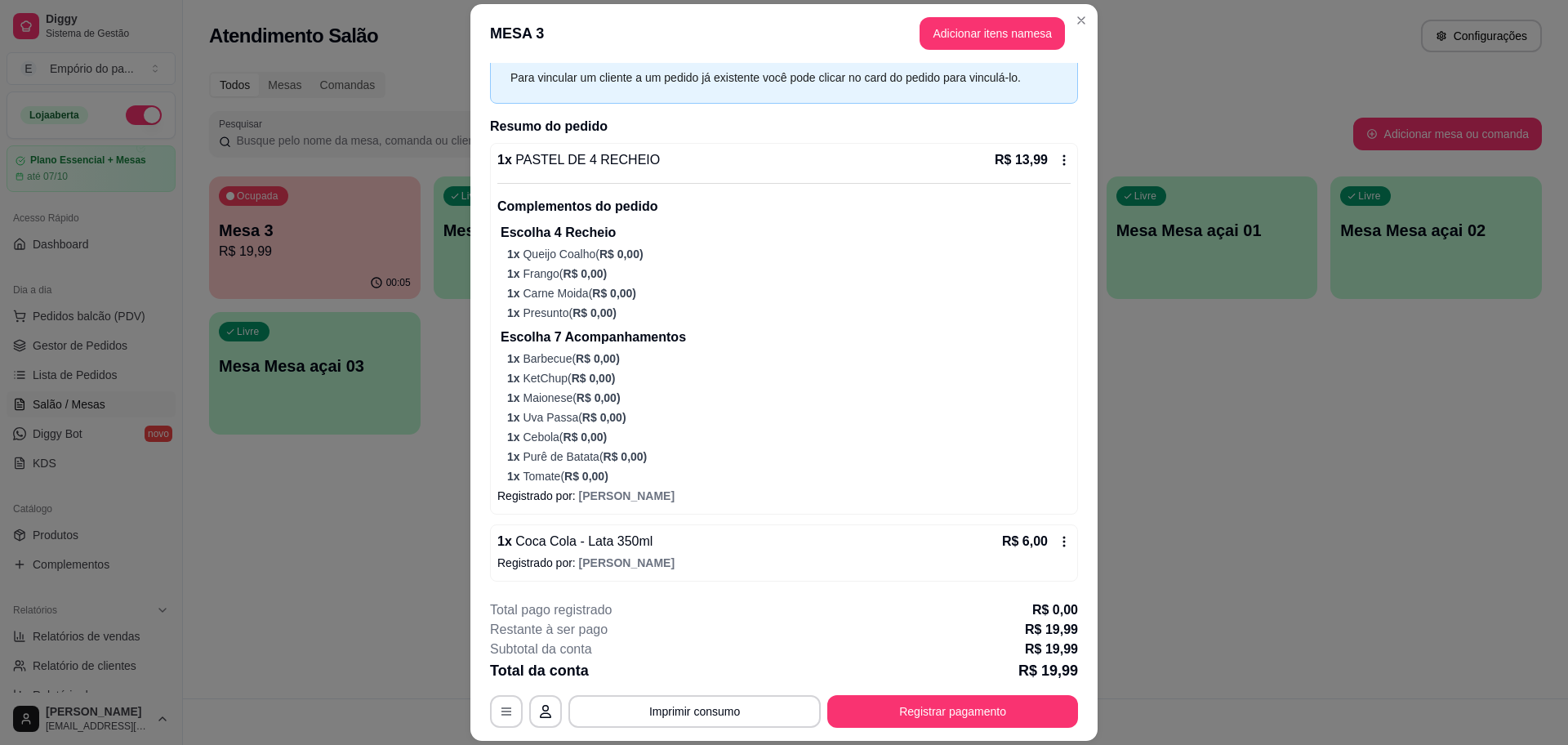
click at [1058, 542] on icon at bounding box center [1064, 541] width 13 height 13
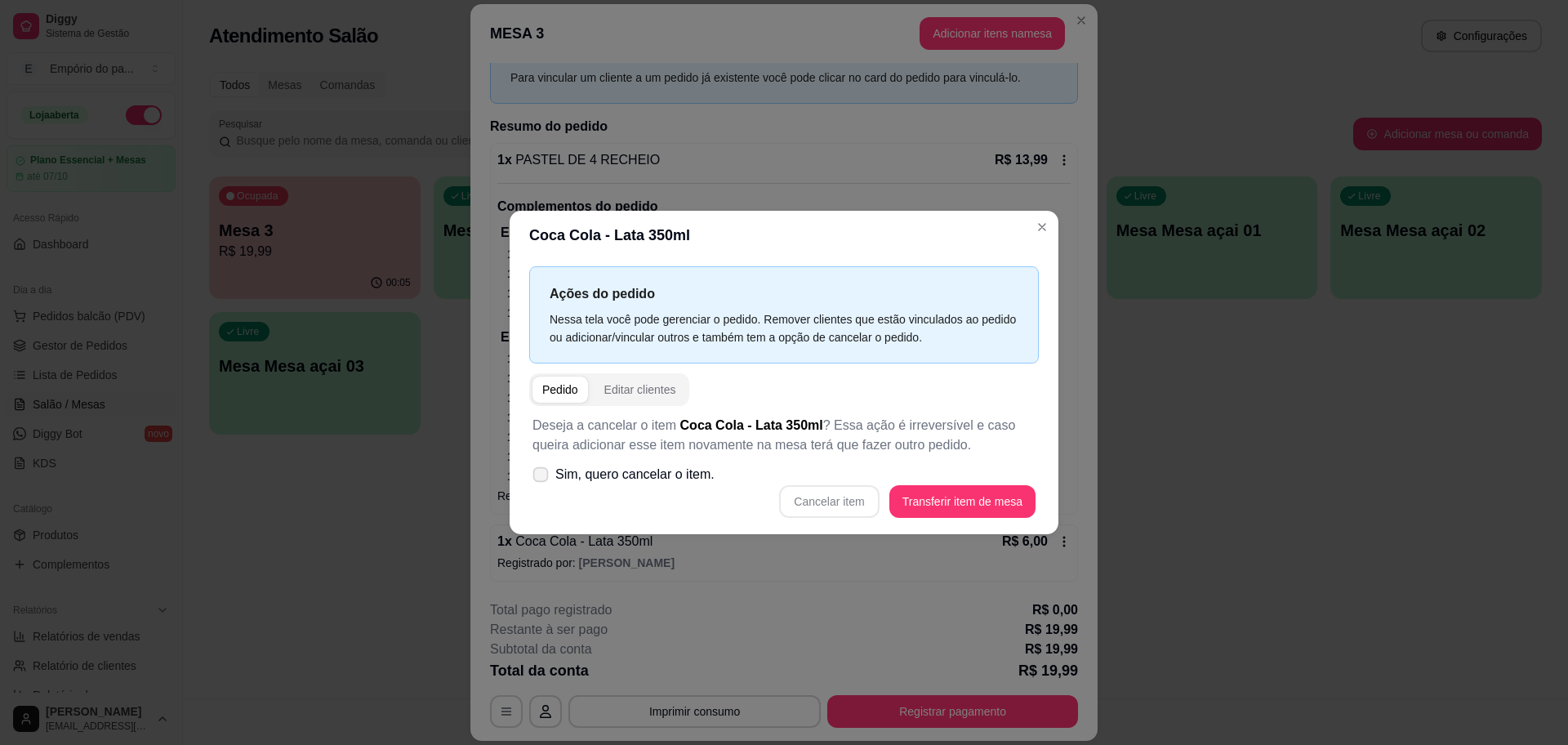
click at [616, 481] on span "Sim, quero cancelar o item." at bounding box center [634, 474] width 159 height 19
click at [542, 481] on input "Sim, quero cancelar o item." at bounding box center [537, 483] width 11 height 11
checkbox input "true"
click at [839, 500] on button "Cancelar item" at bounding box center [829, 501] width 97 height 32
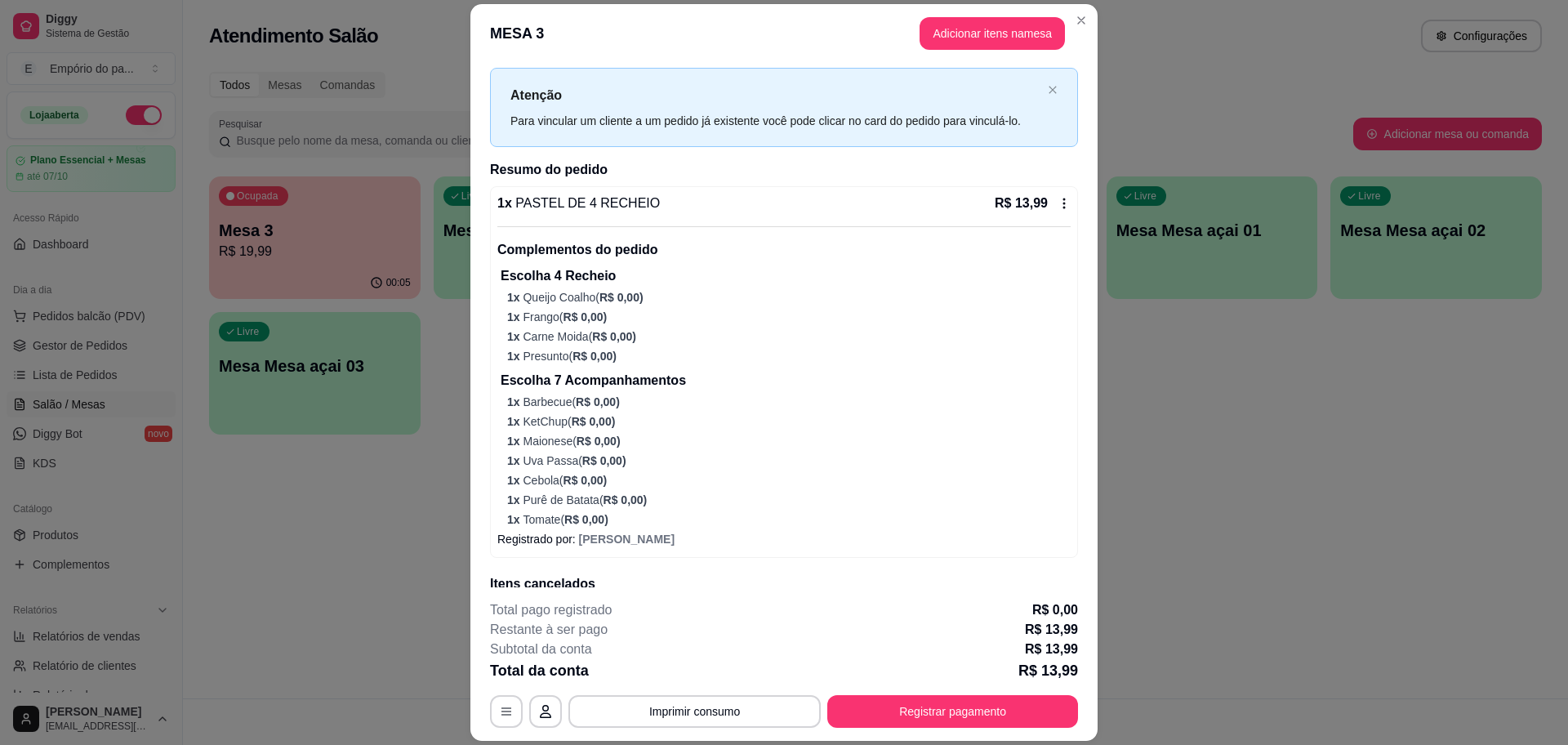
scroll to position [0, 0]
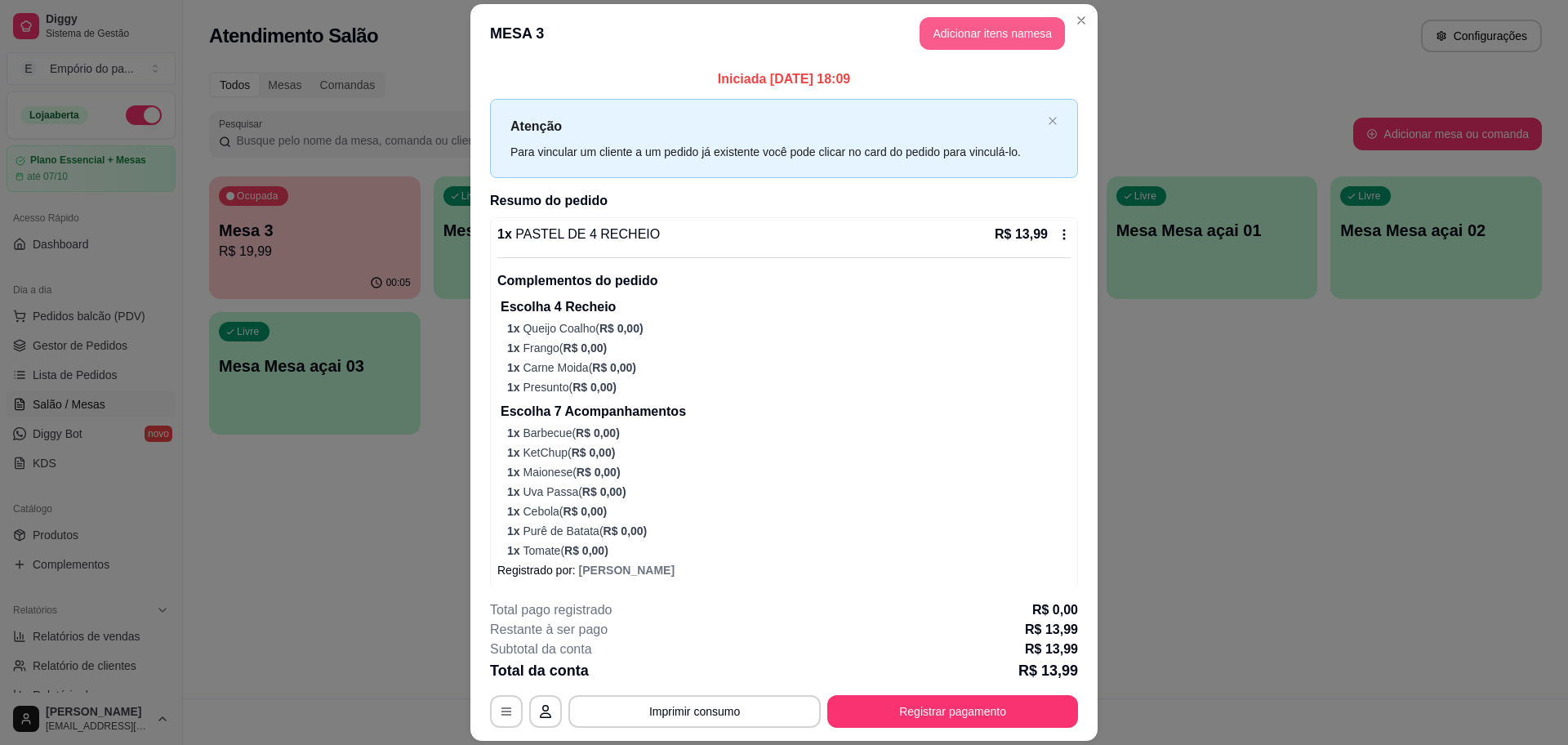
click at [1017, 23] on button "Adicionar itens na mesa" at bounding box center [991, 34] width 145 height 33
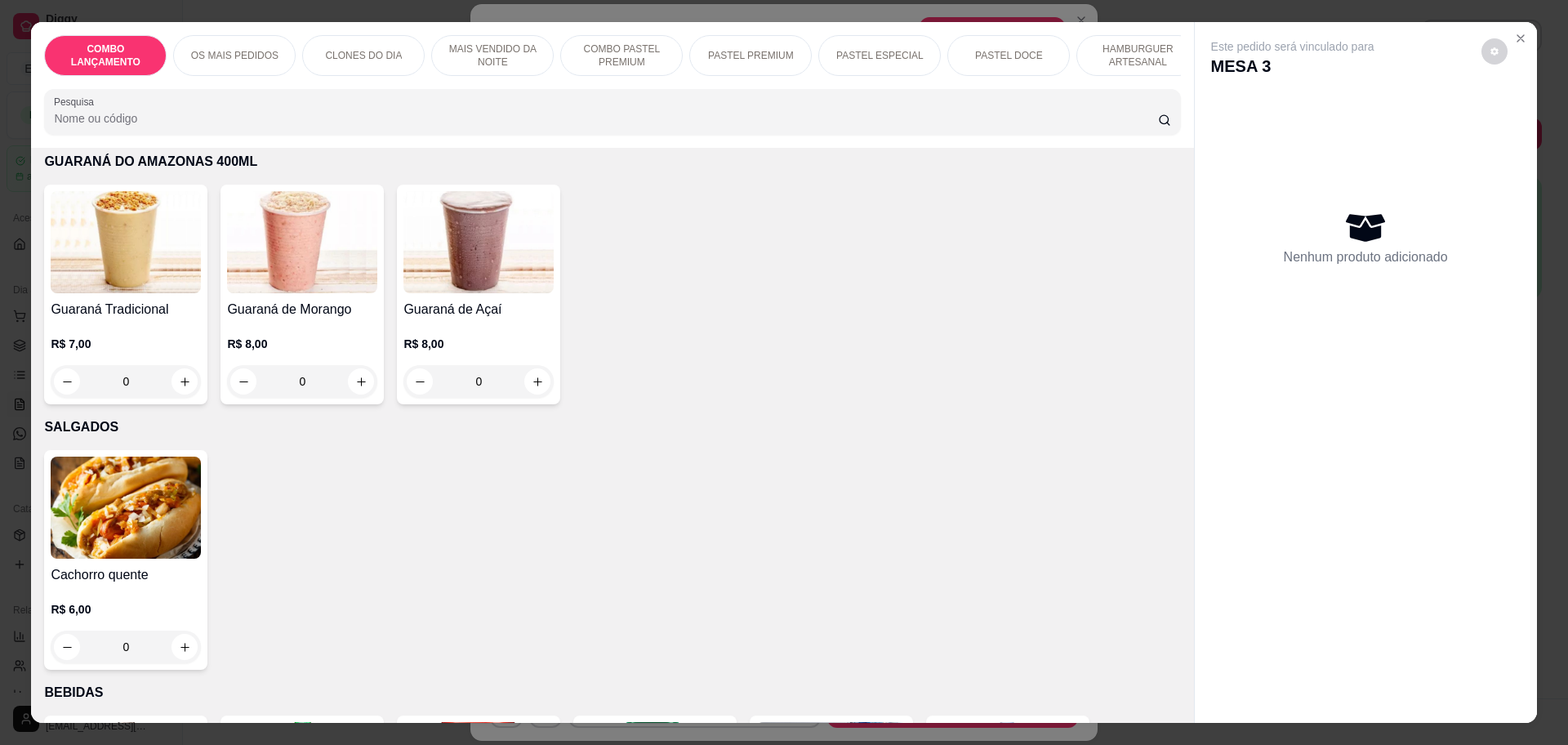
scroll to position [4801, 0]
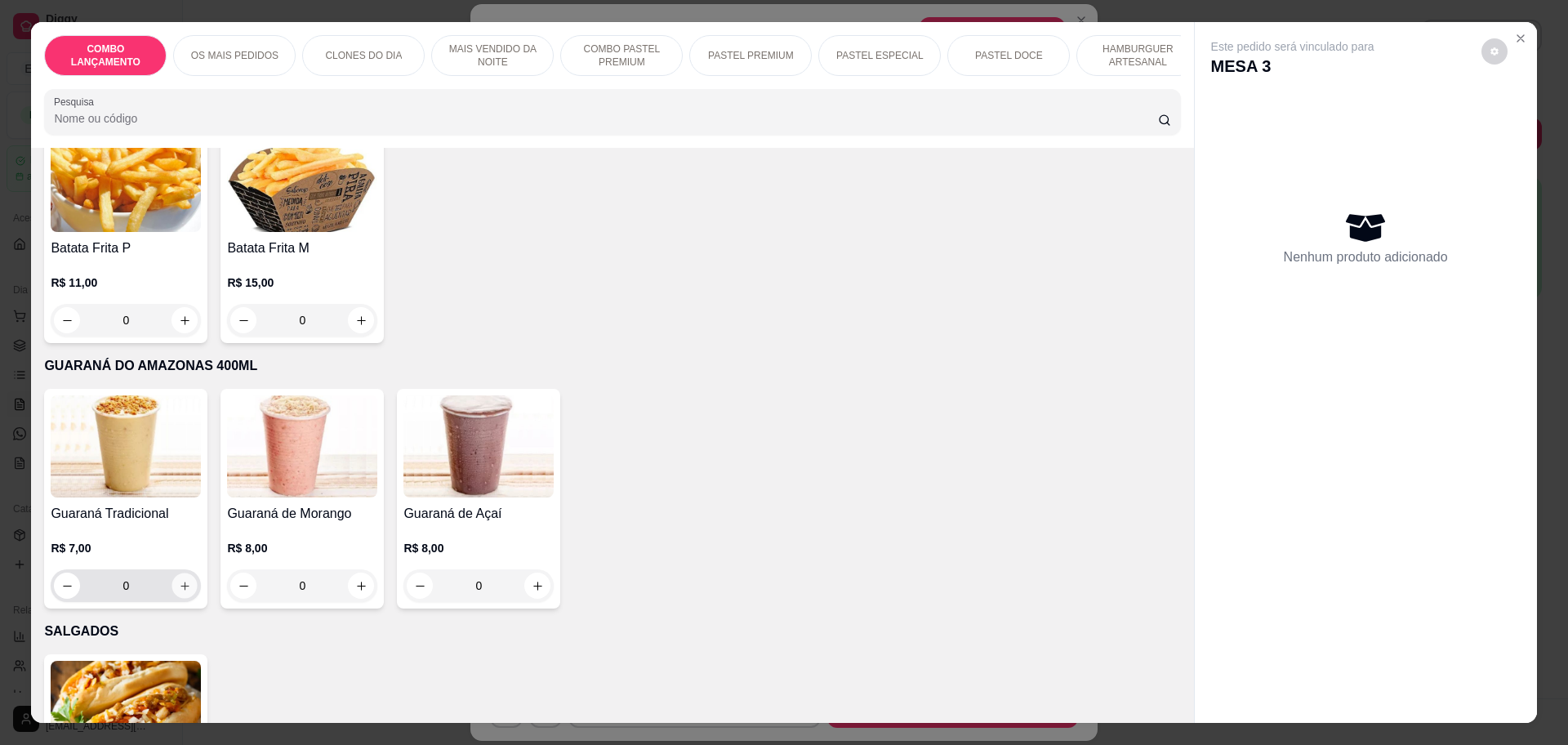
click at [179, 580] on icon "increase-product-quantity" at bounding box center [184, 585] width 12 height 12
type input "1"
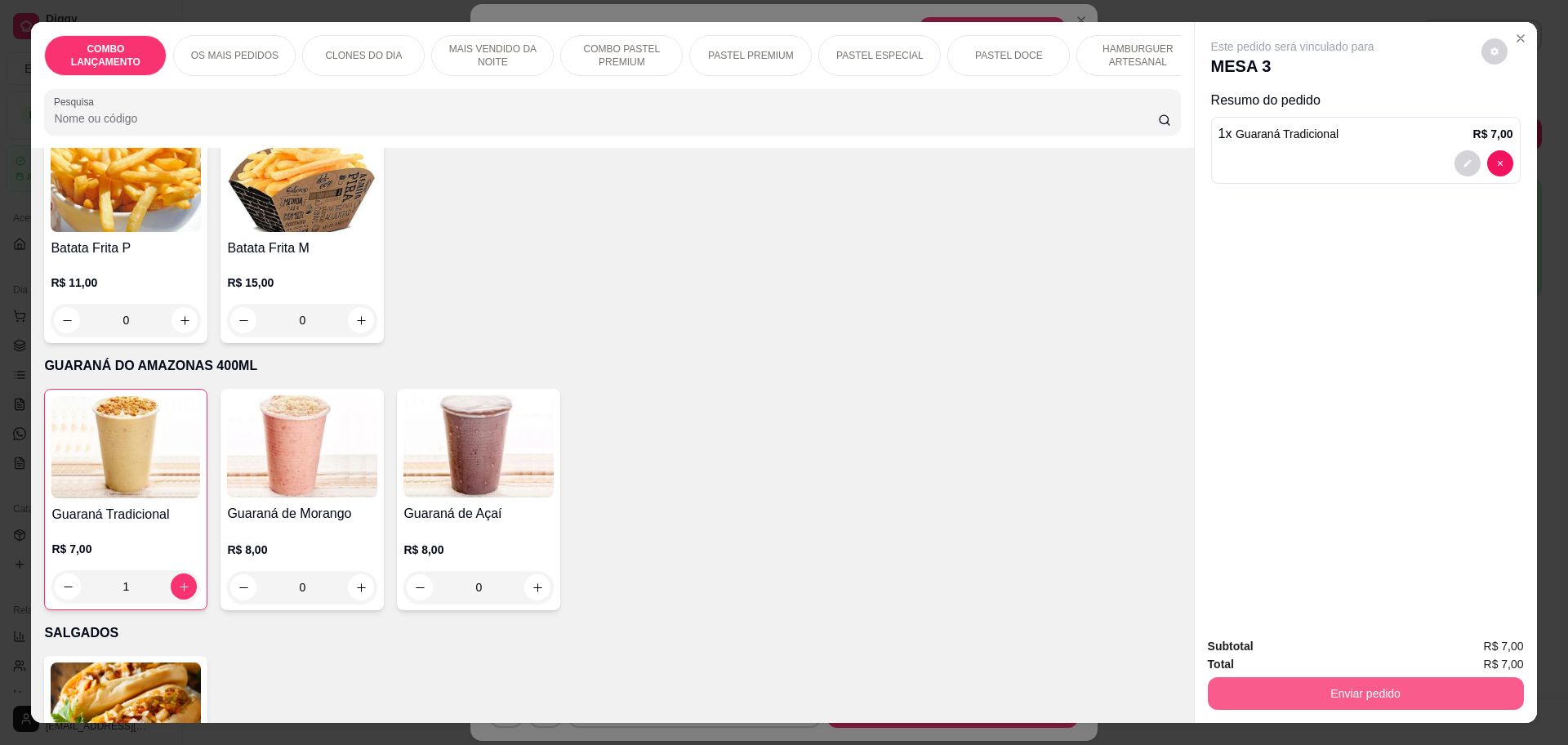
click at [1306, 694] on button "Enviar pedido" at bounding box center [1365, 694] width 316 height 33
click at [1476, 655] on button "Enviar pedido" at bounding box center [1479, 654] width 92 height 31
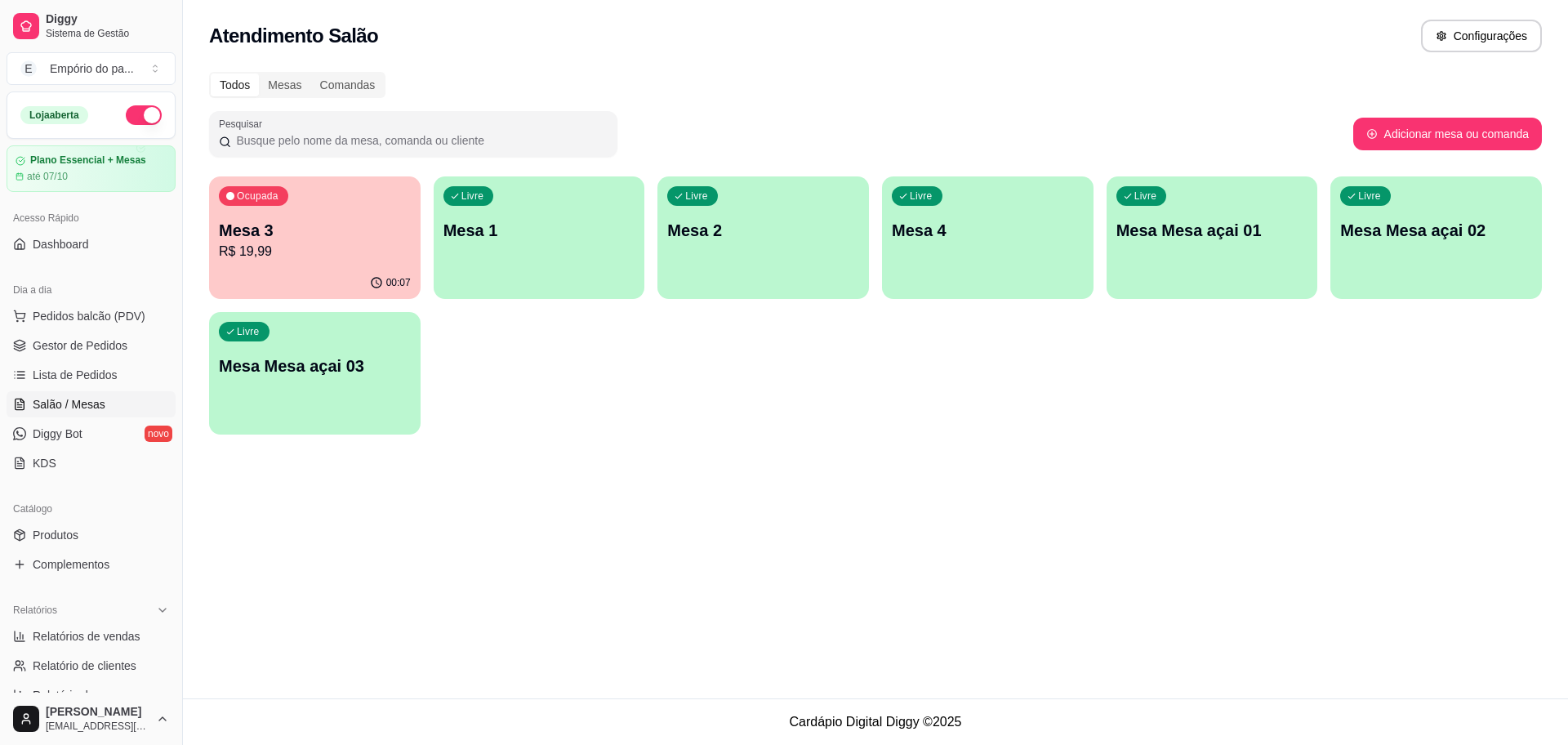
click at [284, 260] on p "R$ 19,99" at bounding box center [315, 251] width 192 height 19
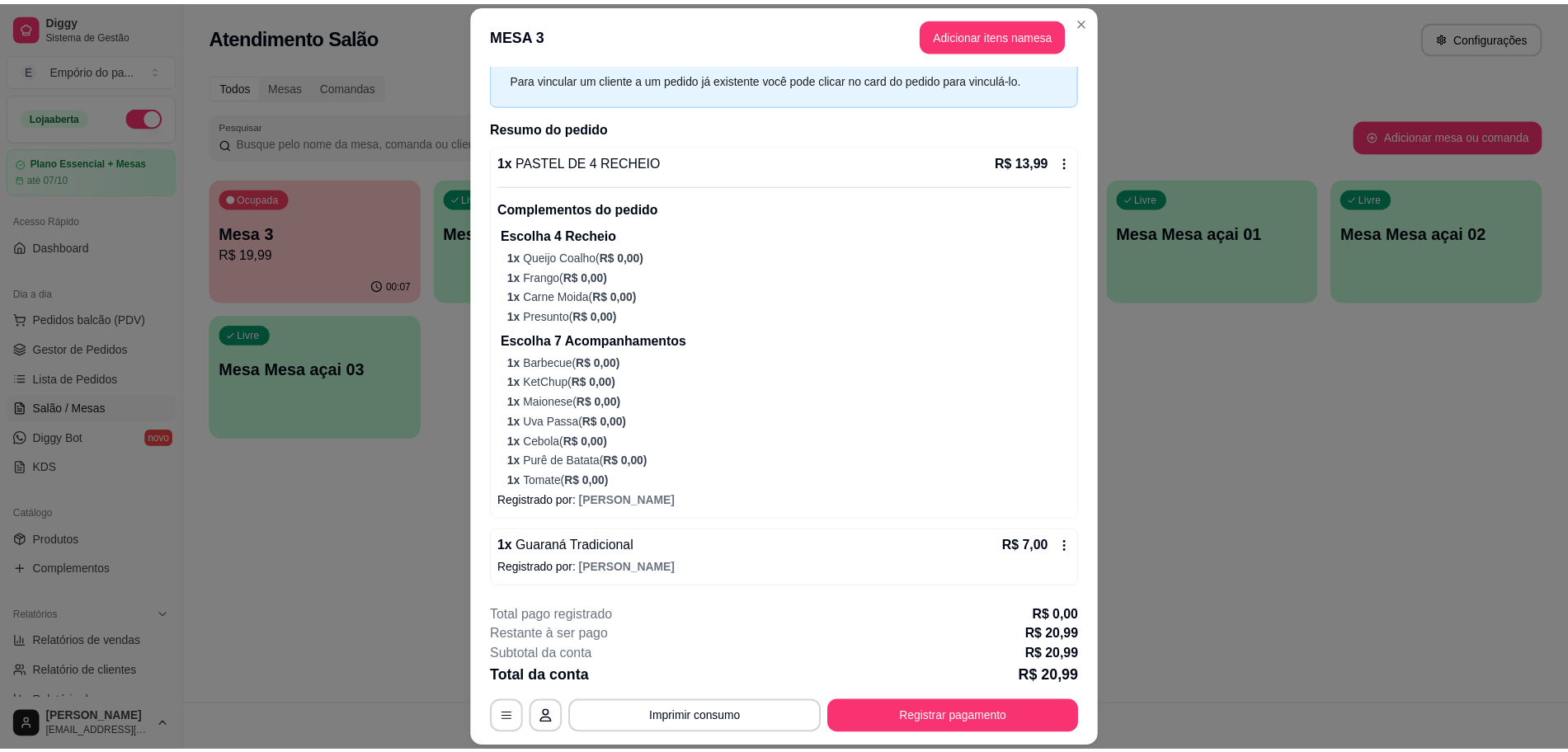
scroll to position [0, 0]
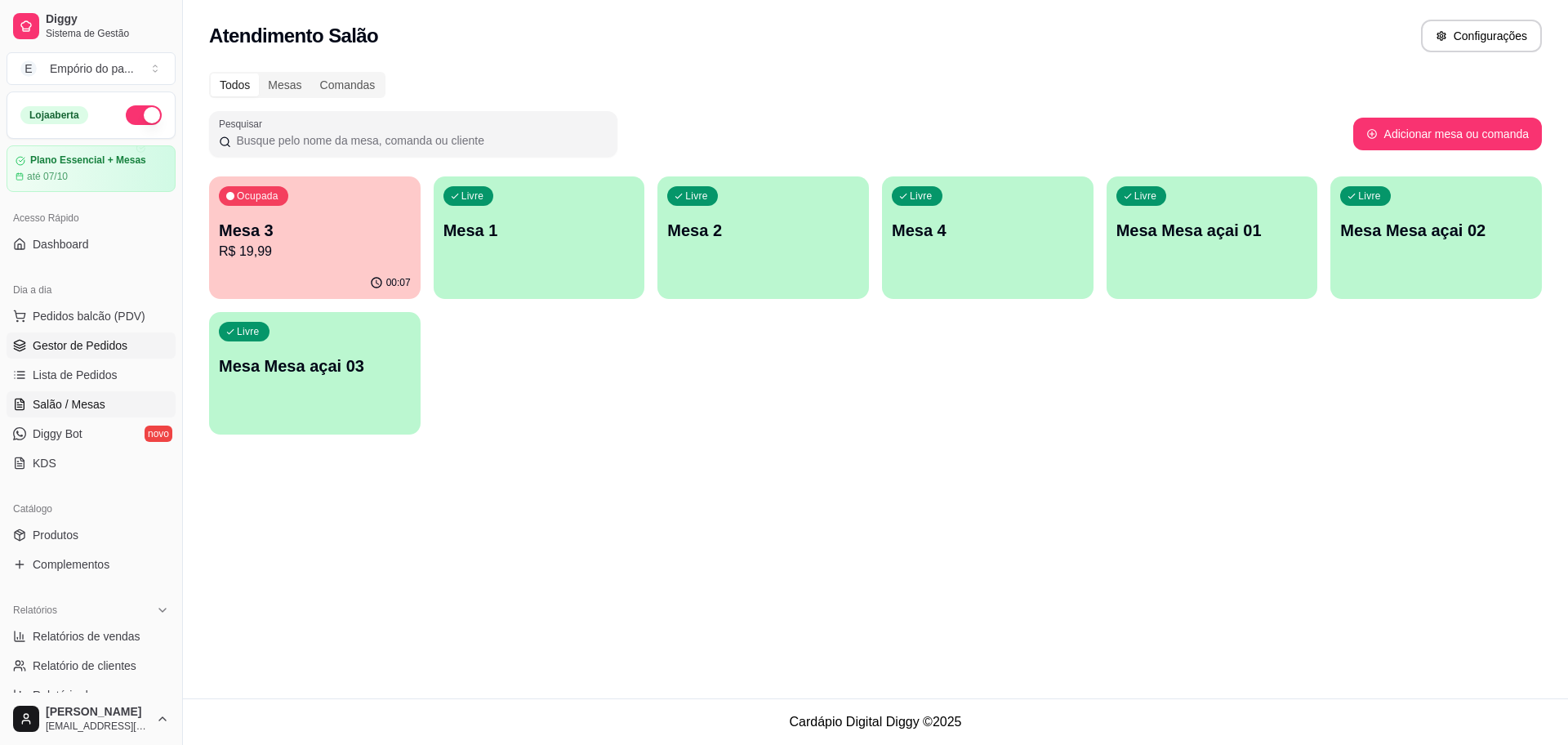
click at [95, 343] on span "Gestor de Pedidos" at bounding box center [80, 345] width 95 height 16
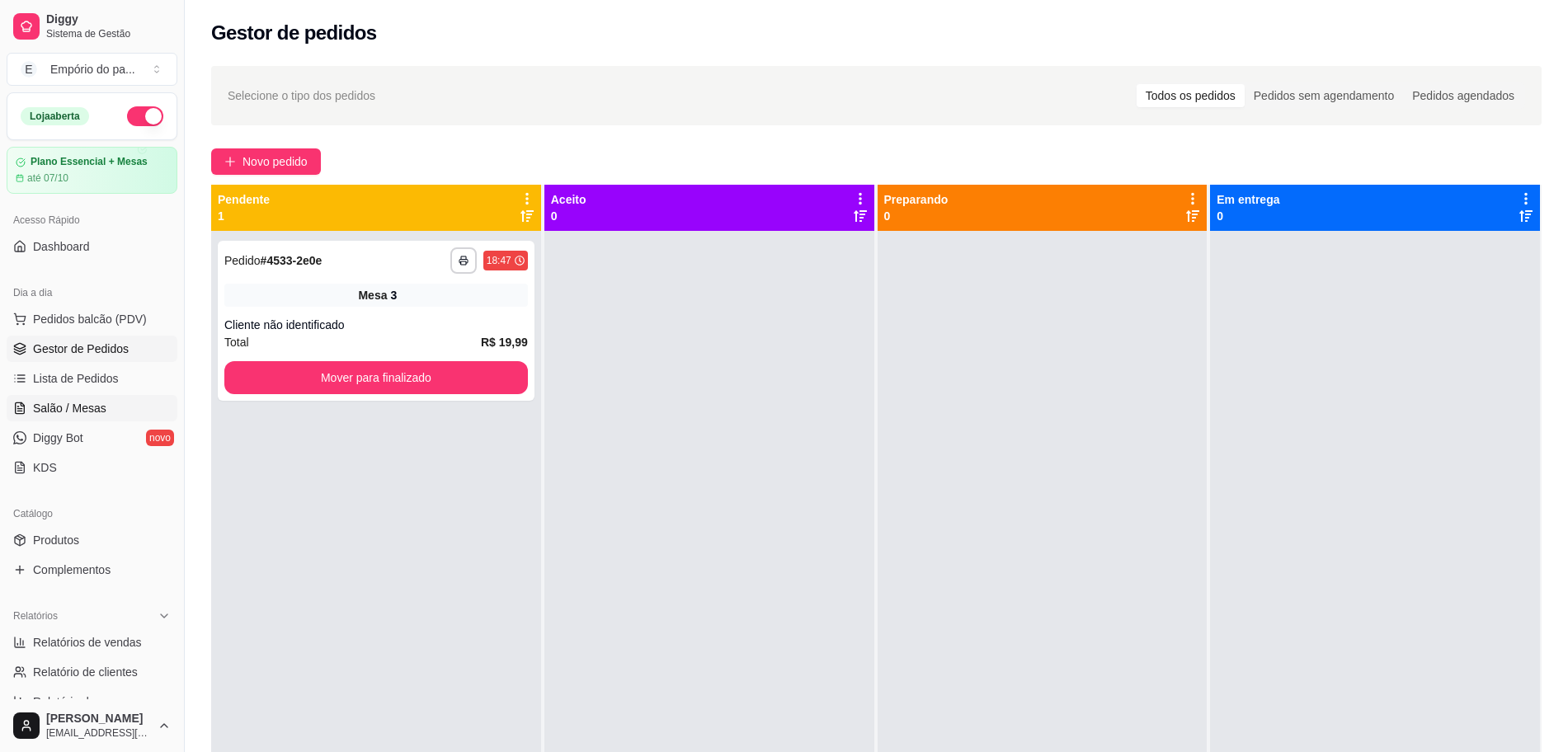
click at [82, 404] on span "Salão / Mesas" at bounding box center [70, 408] width 74 height 17
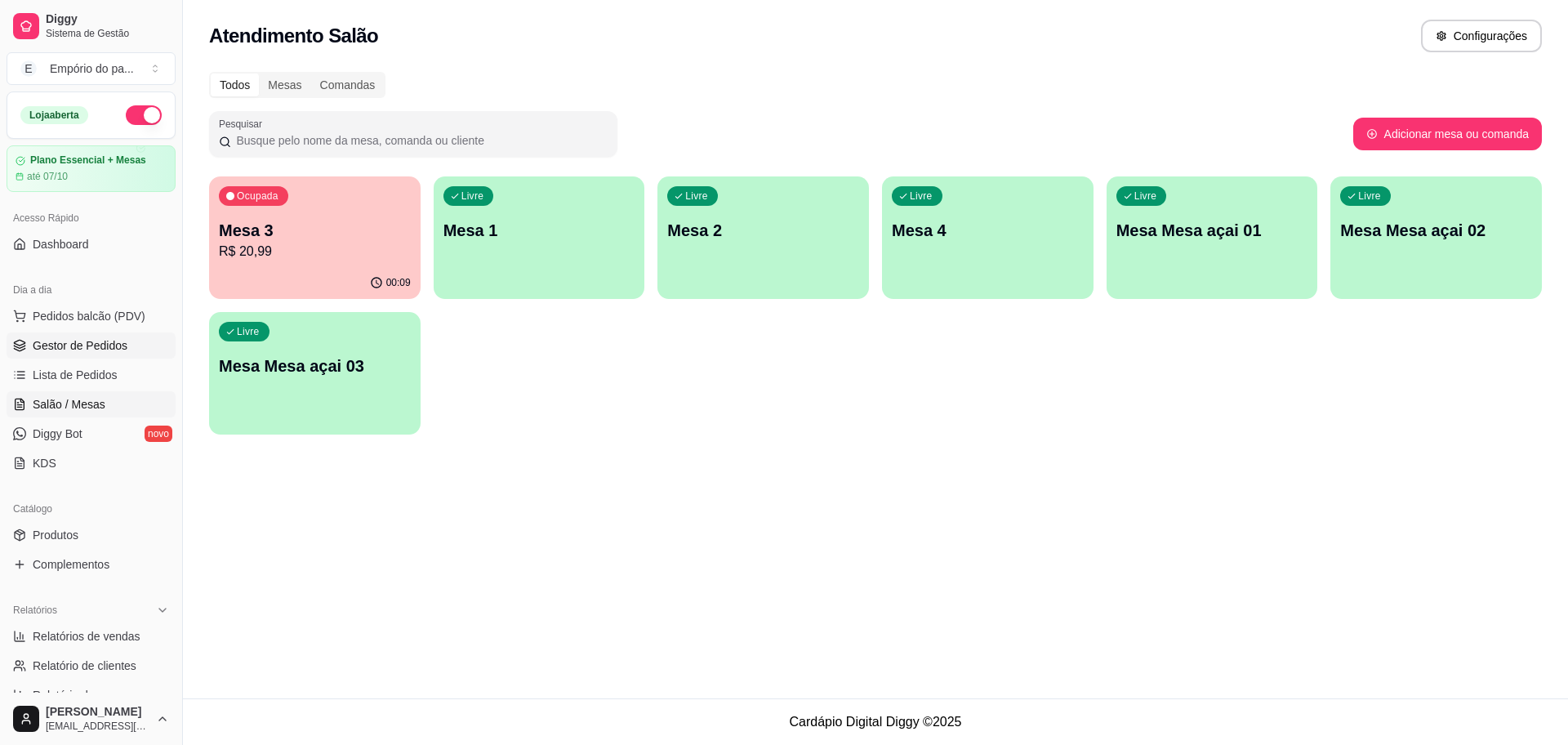
click at [131, 332] on link "Gestor de Pedidos" at bounding box center [90, 345] width 169 height 26
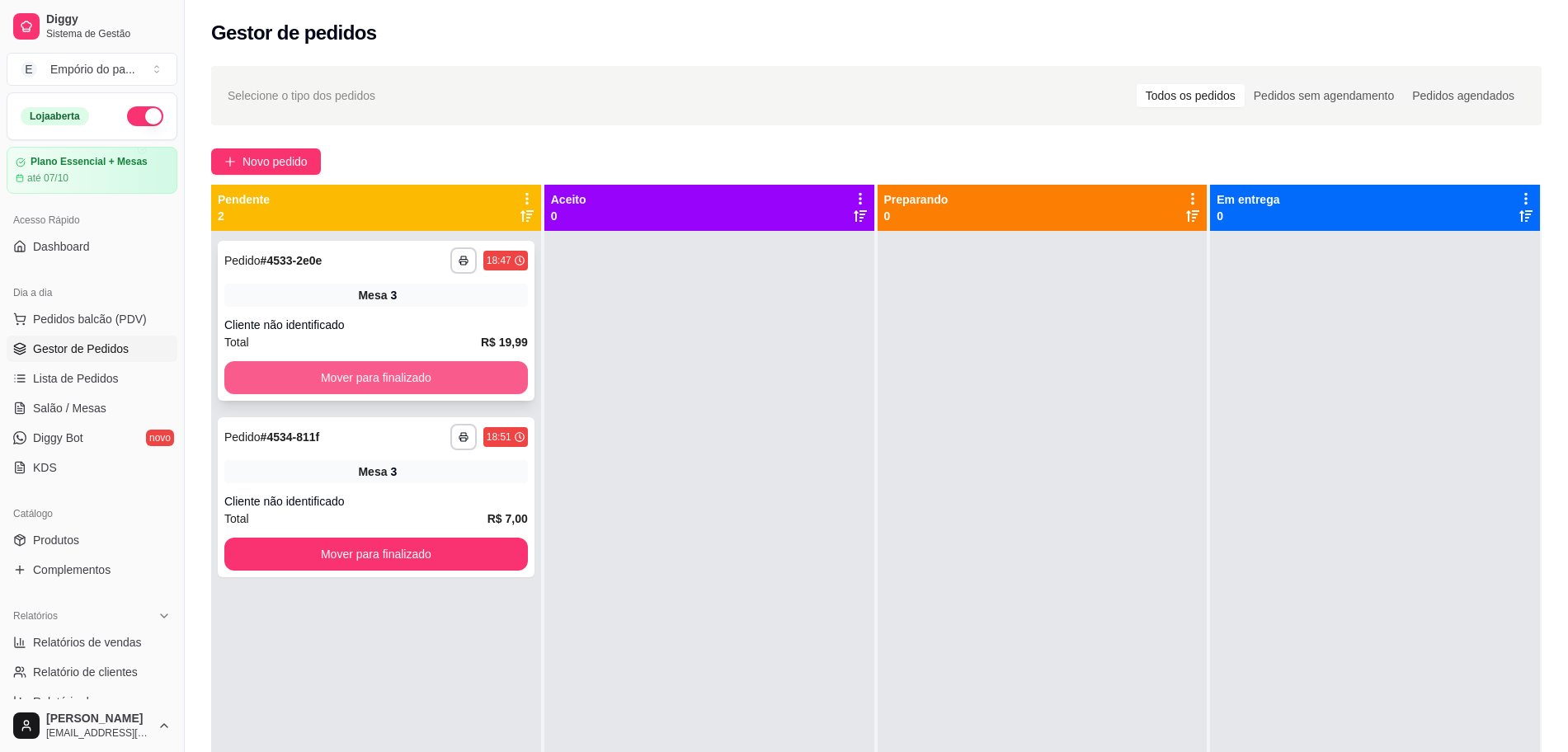
click at [371, 367] on button "Mover para finalizado" at bounding box center [375, 378] width 303 height 33
